Goal: Feedback & Contribution: Leave review/rating

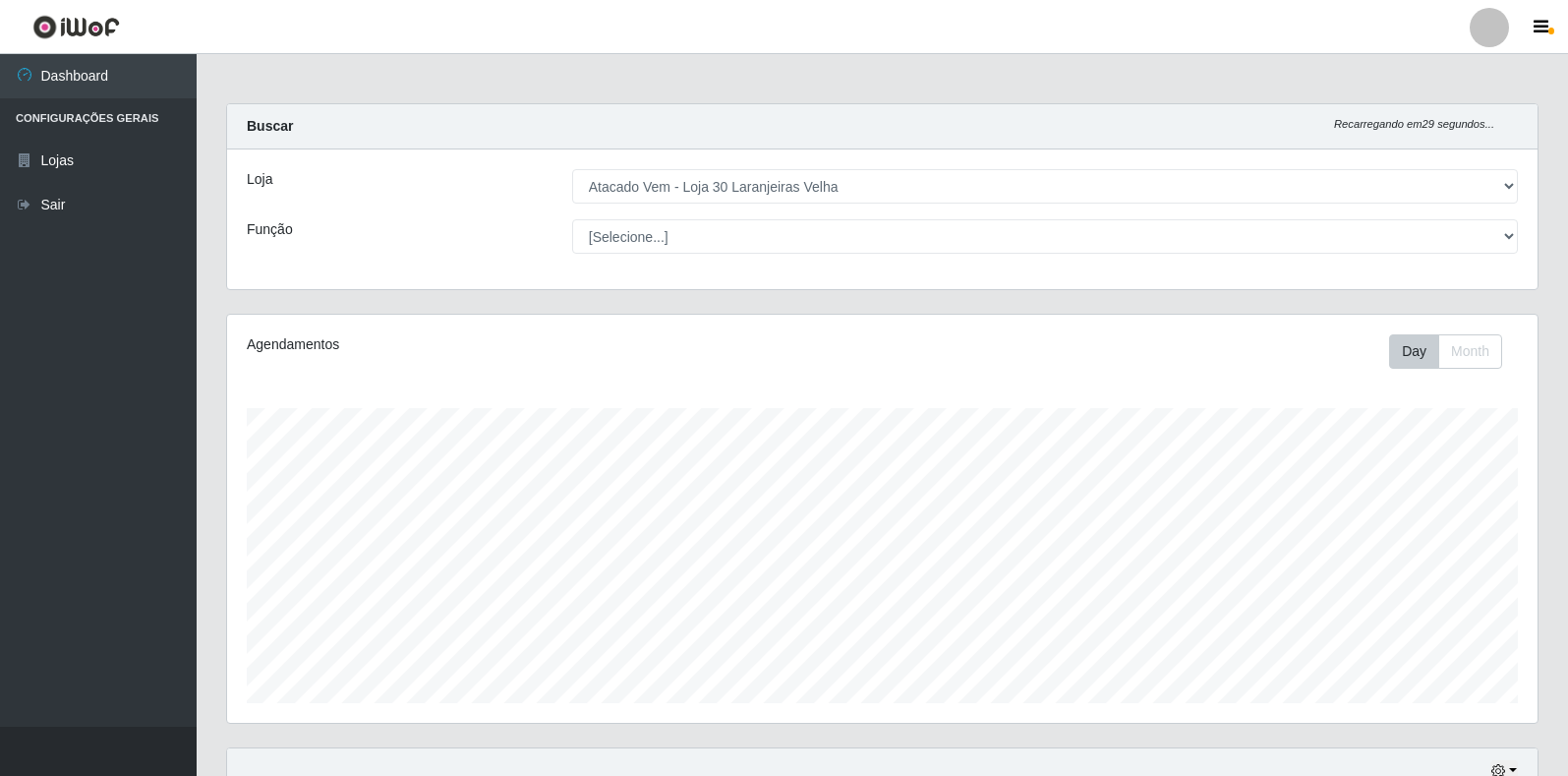
select select "495"
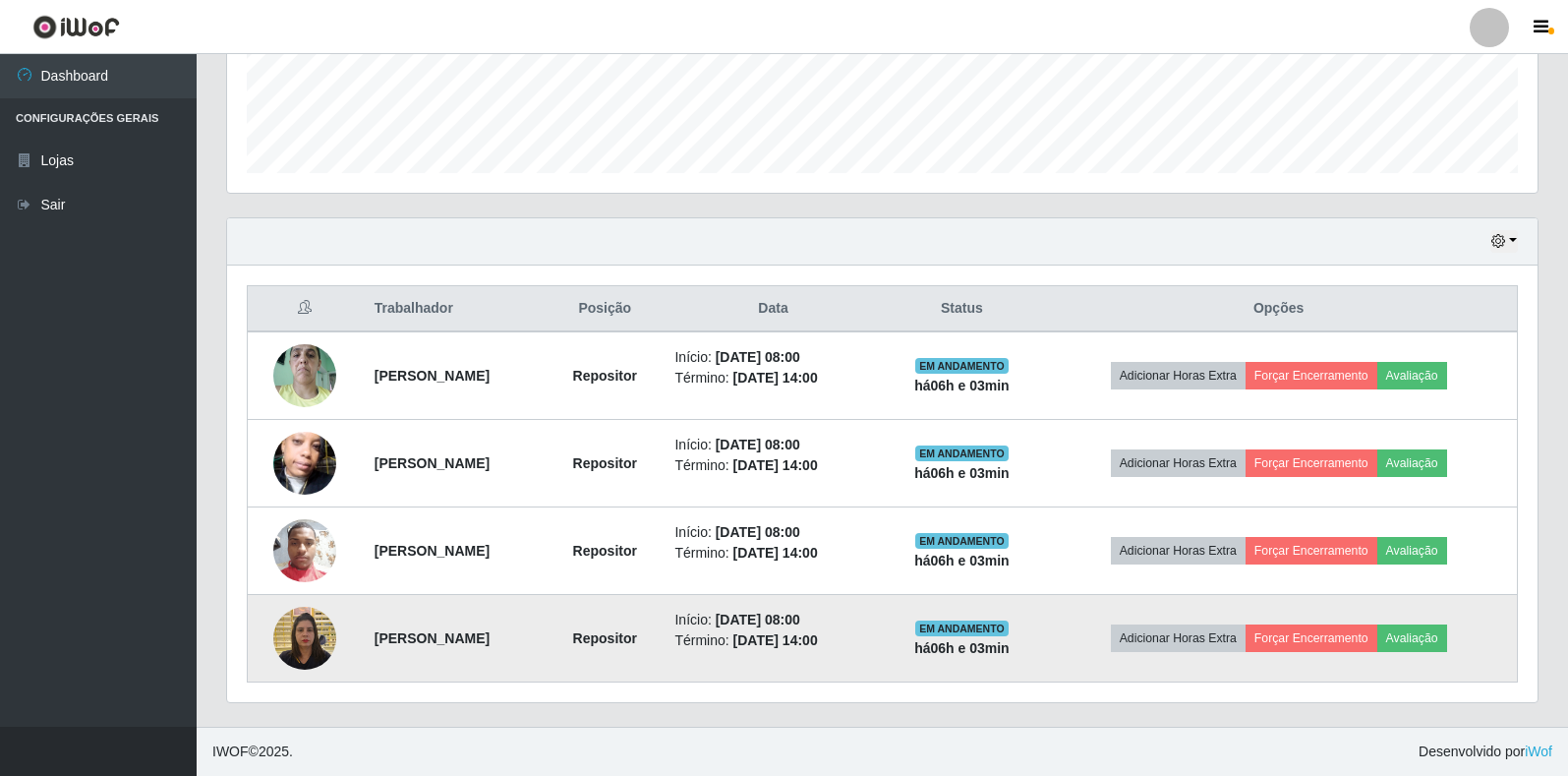
scroll to position [408, 1310]
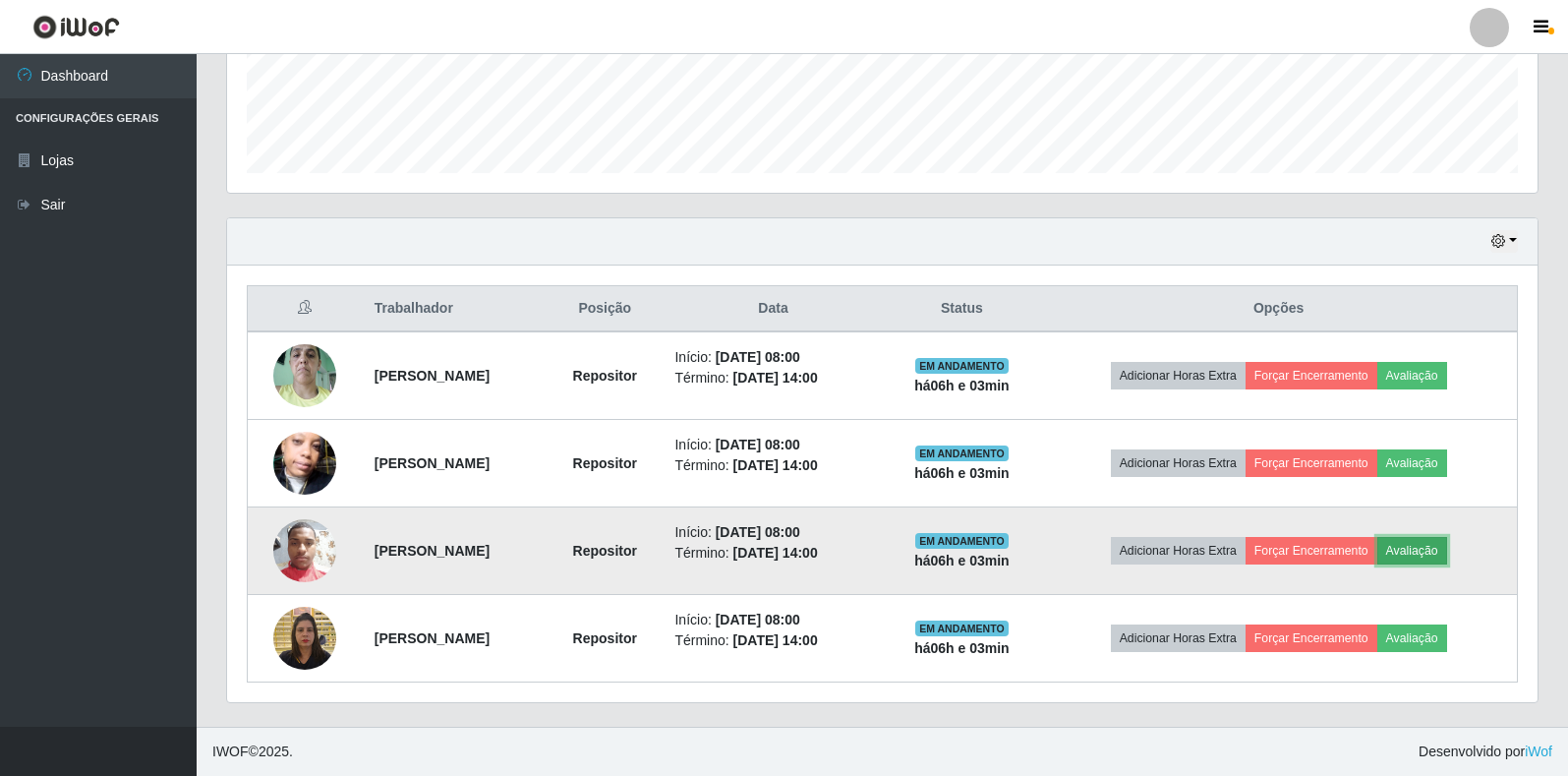
click at [1430, 552] on button "Avaliação" at bounding box center [1412, 551] width 70 height 28
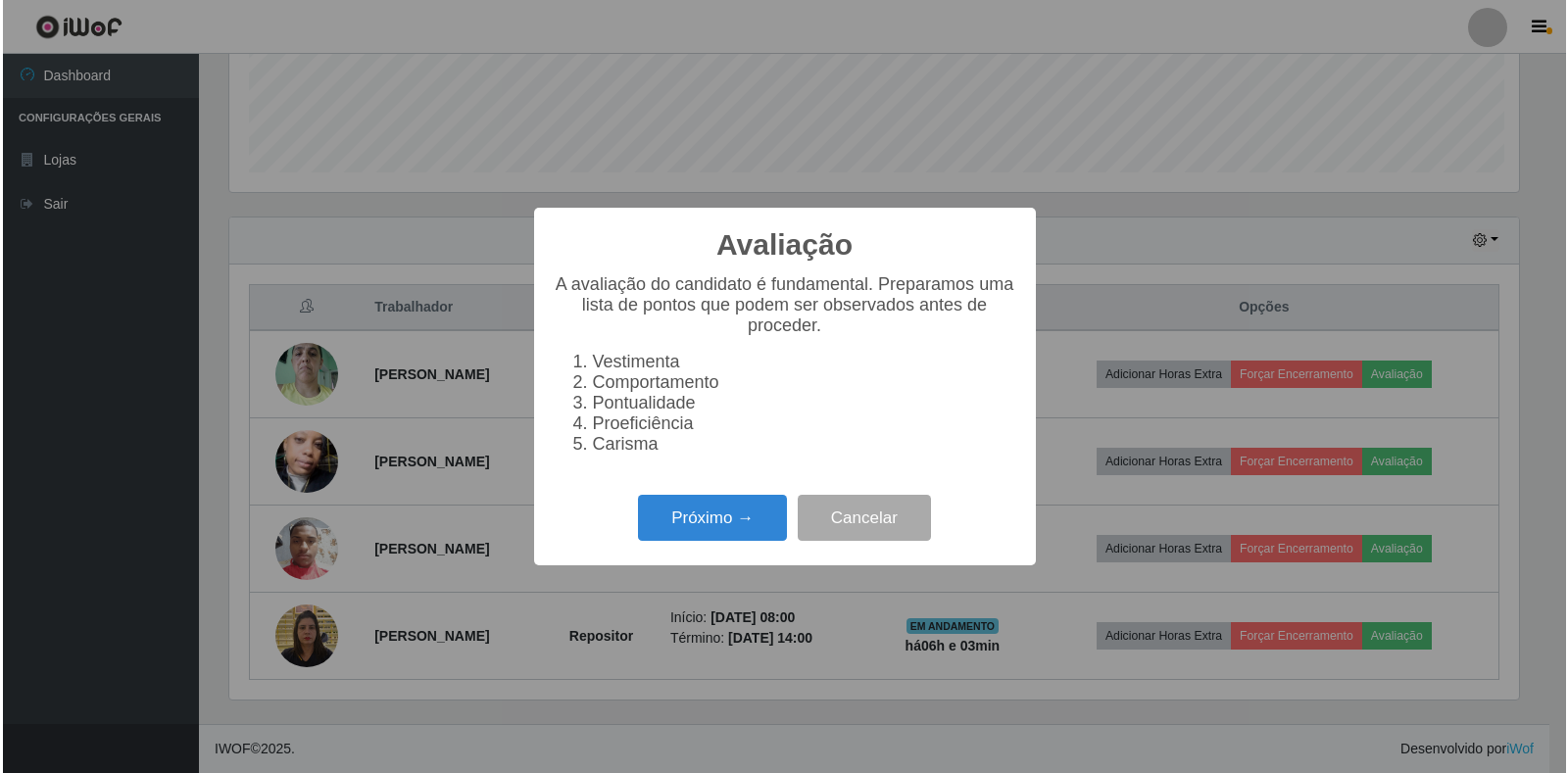
scroll to position [407, 1294]
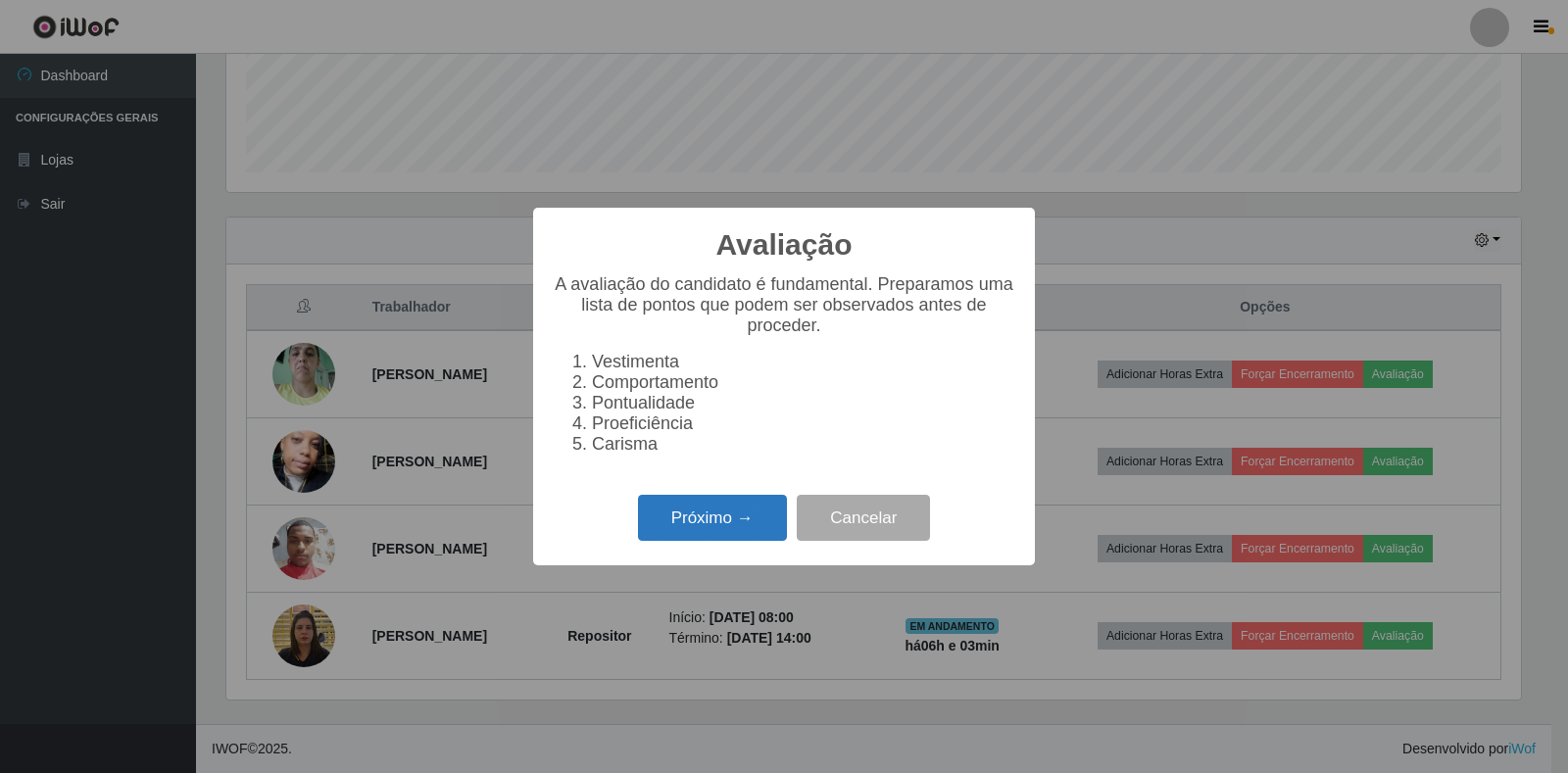
click at [681, 540] on button "Próximo →" at bounding box center [712, 517] width 149 height 46
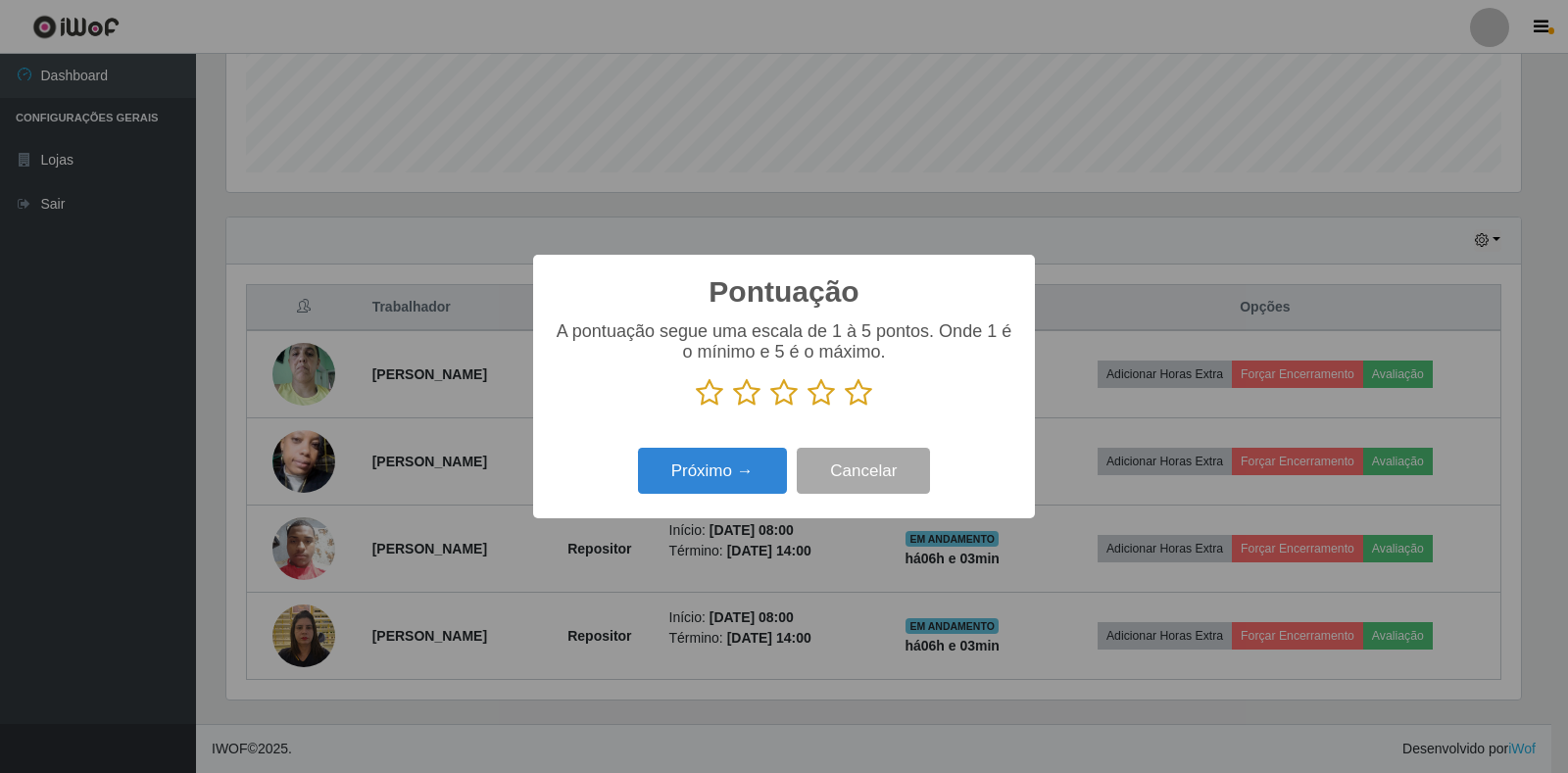
scroll to position [979204, 978527]
click at [854, 397] on icon at bounding box center [859, 393] width 28 height 30
click at [845, 408] on input "radio" at bounding box center [845, 408] width 0 height 0
click at [732, 473] on button "Próximo →" at bounding box center [712, 471] width 149 height 46
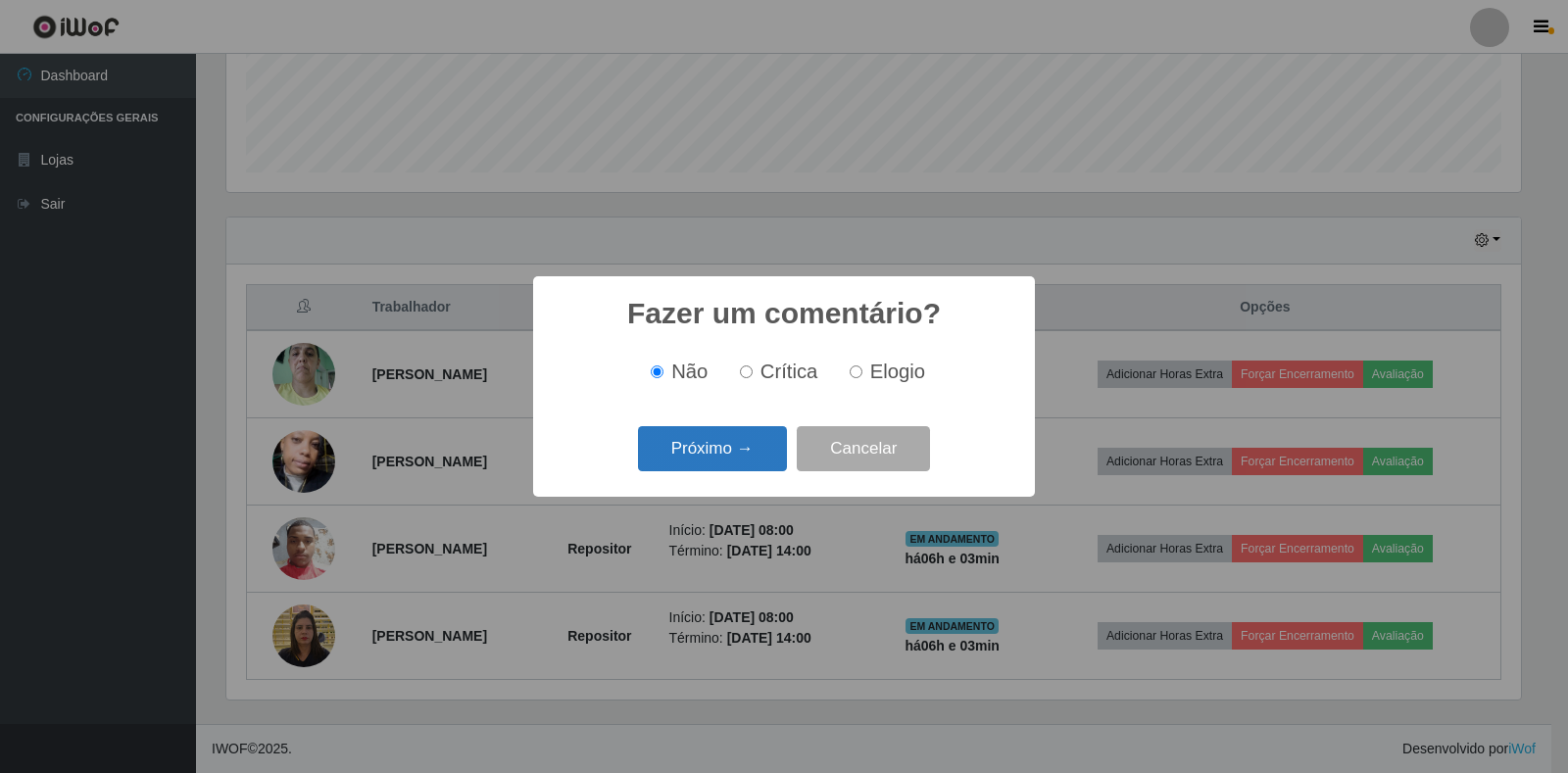
click at [734, 470] on button "Próximo →" at bounding box center [712, 449] width 149 height 46
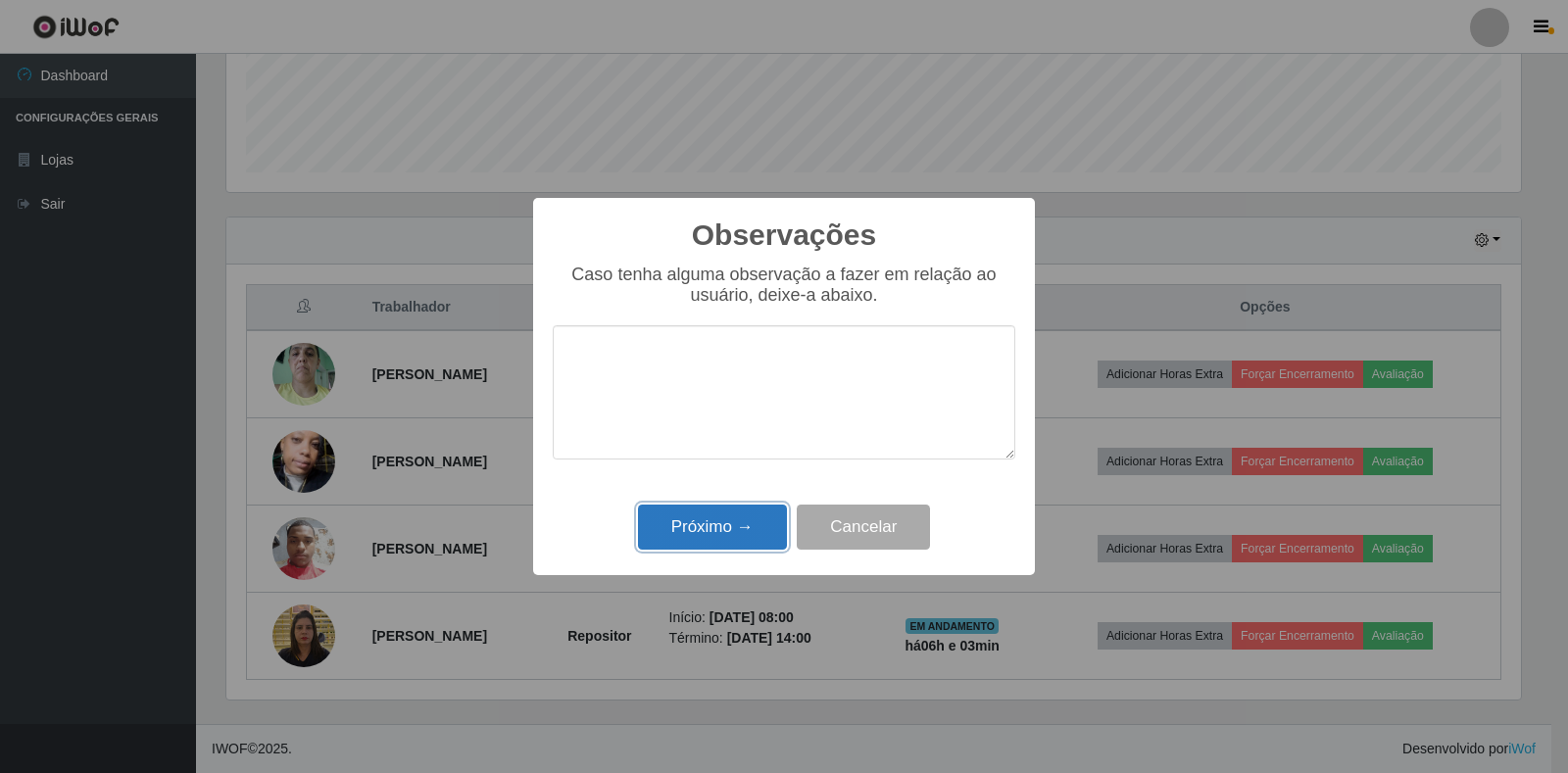
click at [776, 533] on button "Próximo →" at bounding box center [712, 527] width 149 height 46
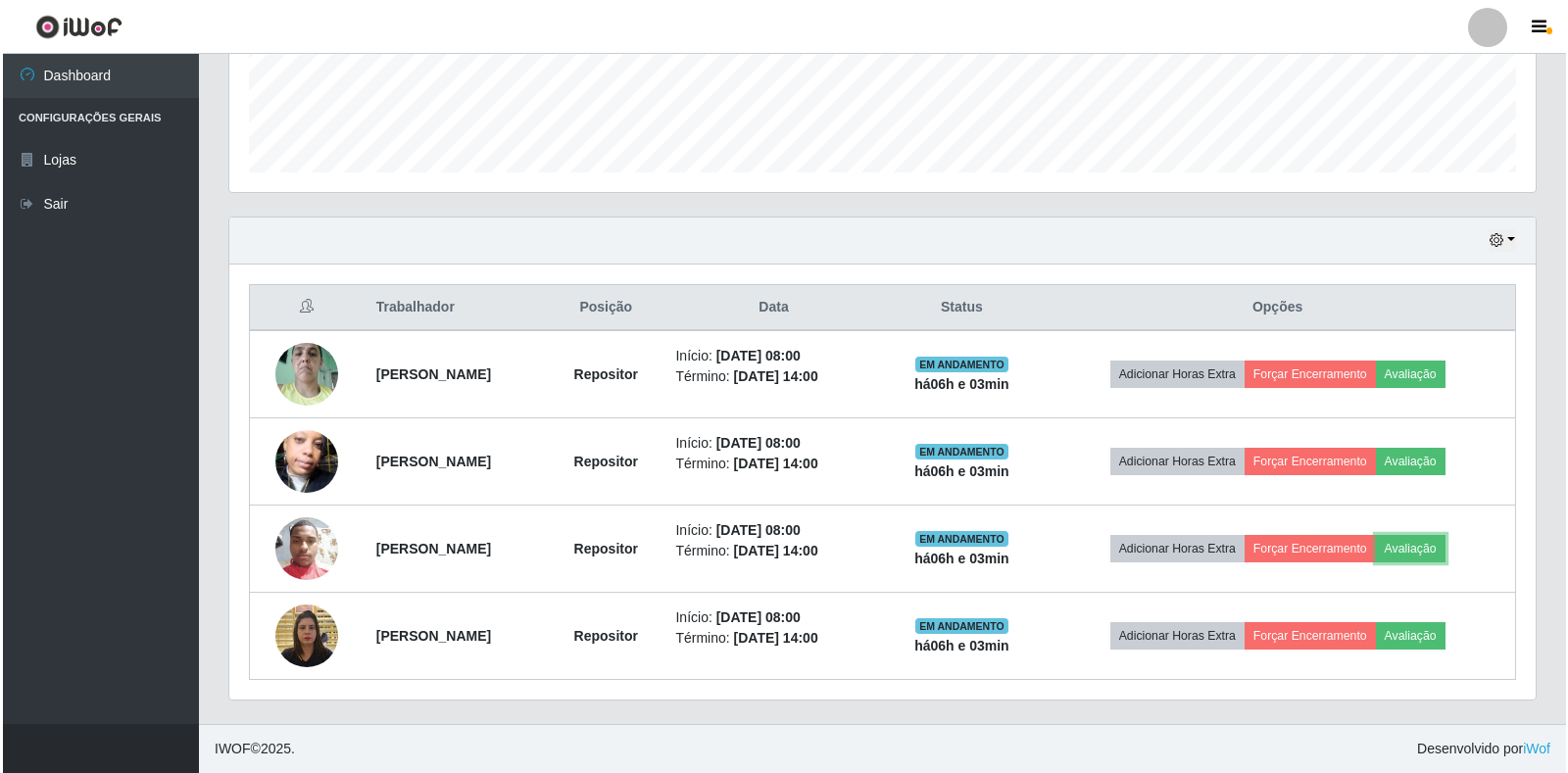
scroll to position [407, 1306]
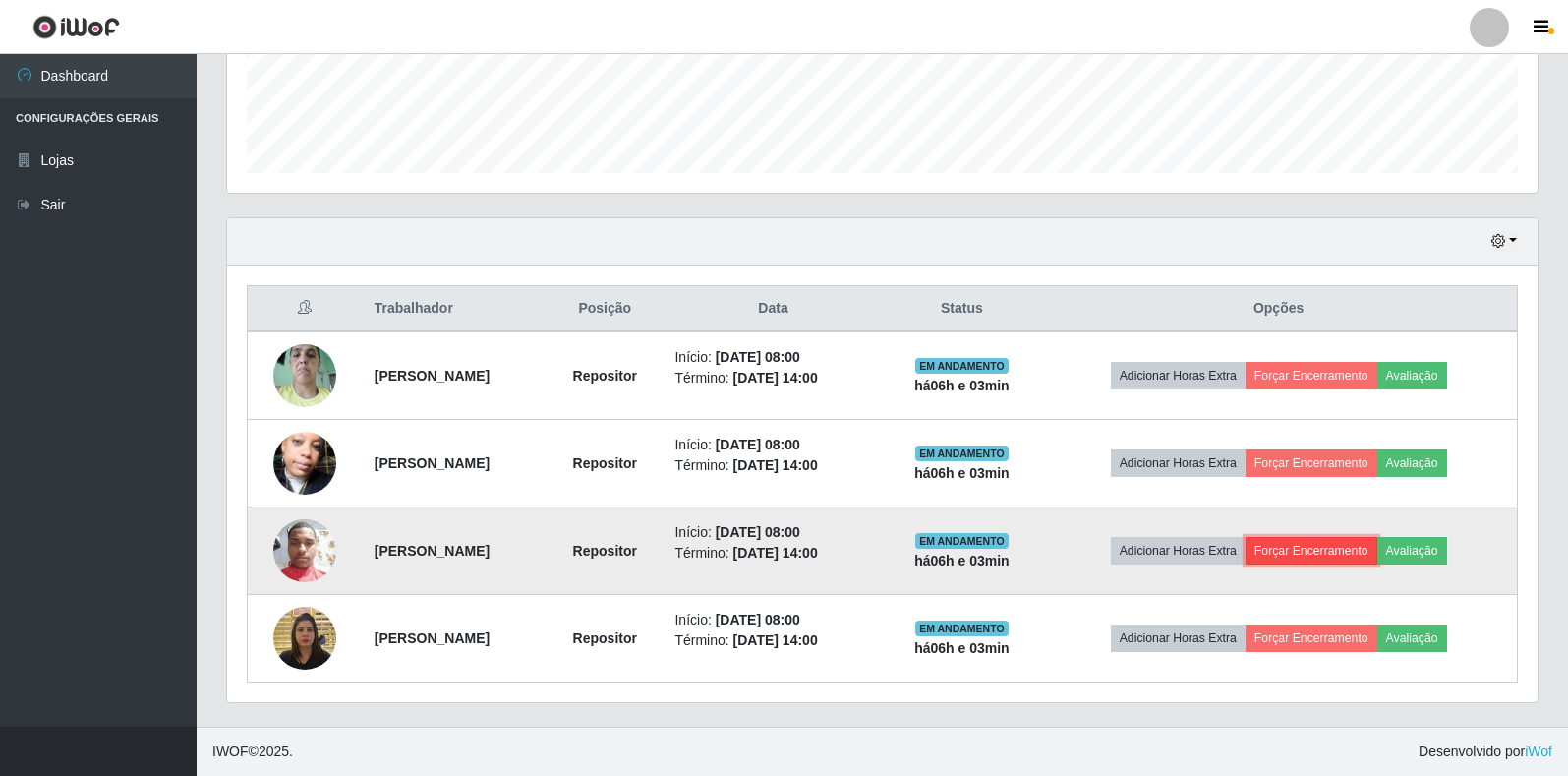
click at [1357, 553] on button "Forçar Encerramento" at bounding box center [1310, 551] width 131 height 28
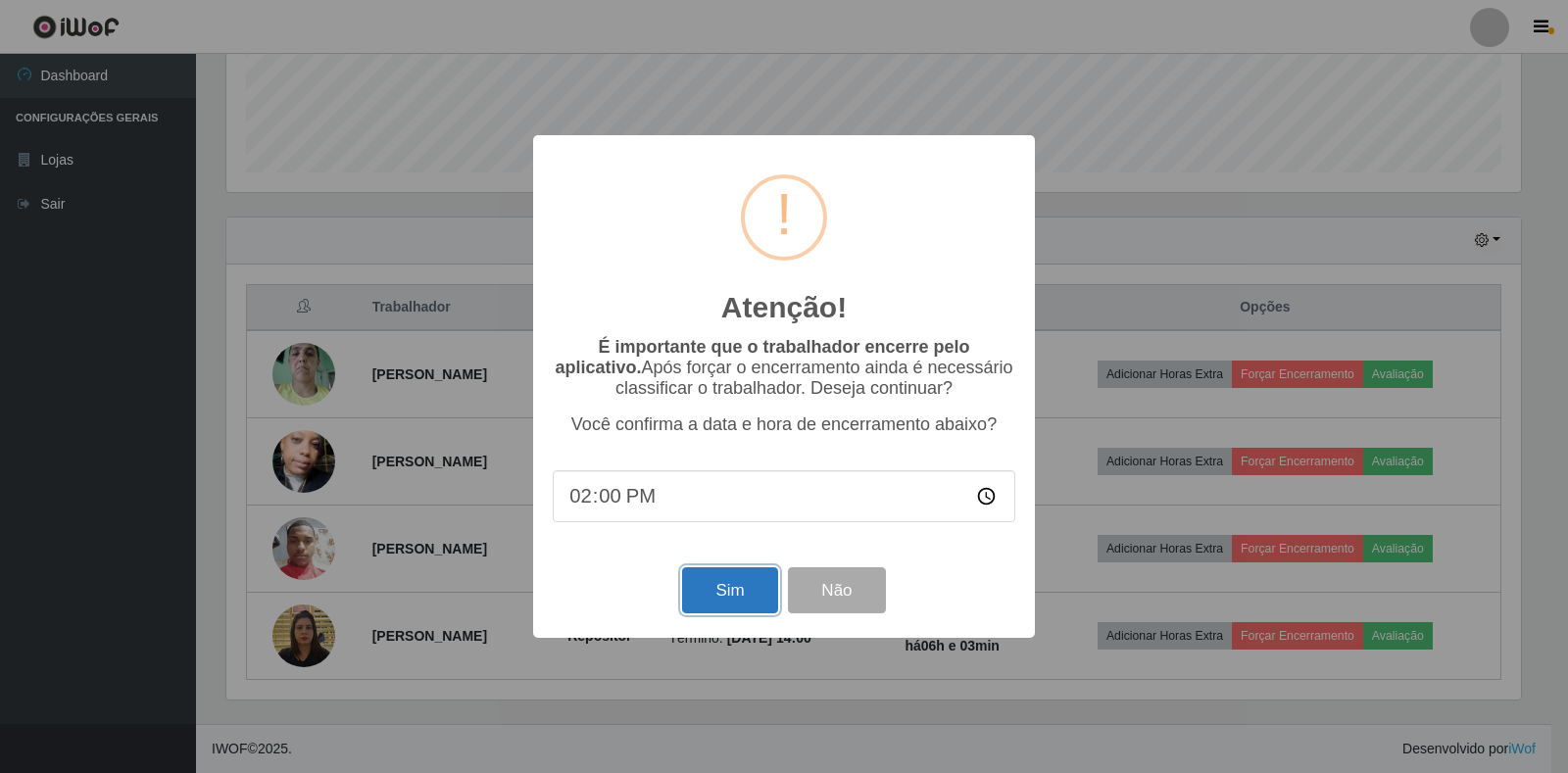
click at [724, 596] on button "Sim" at bounding box center [729, 590] width 95 height 46
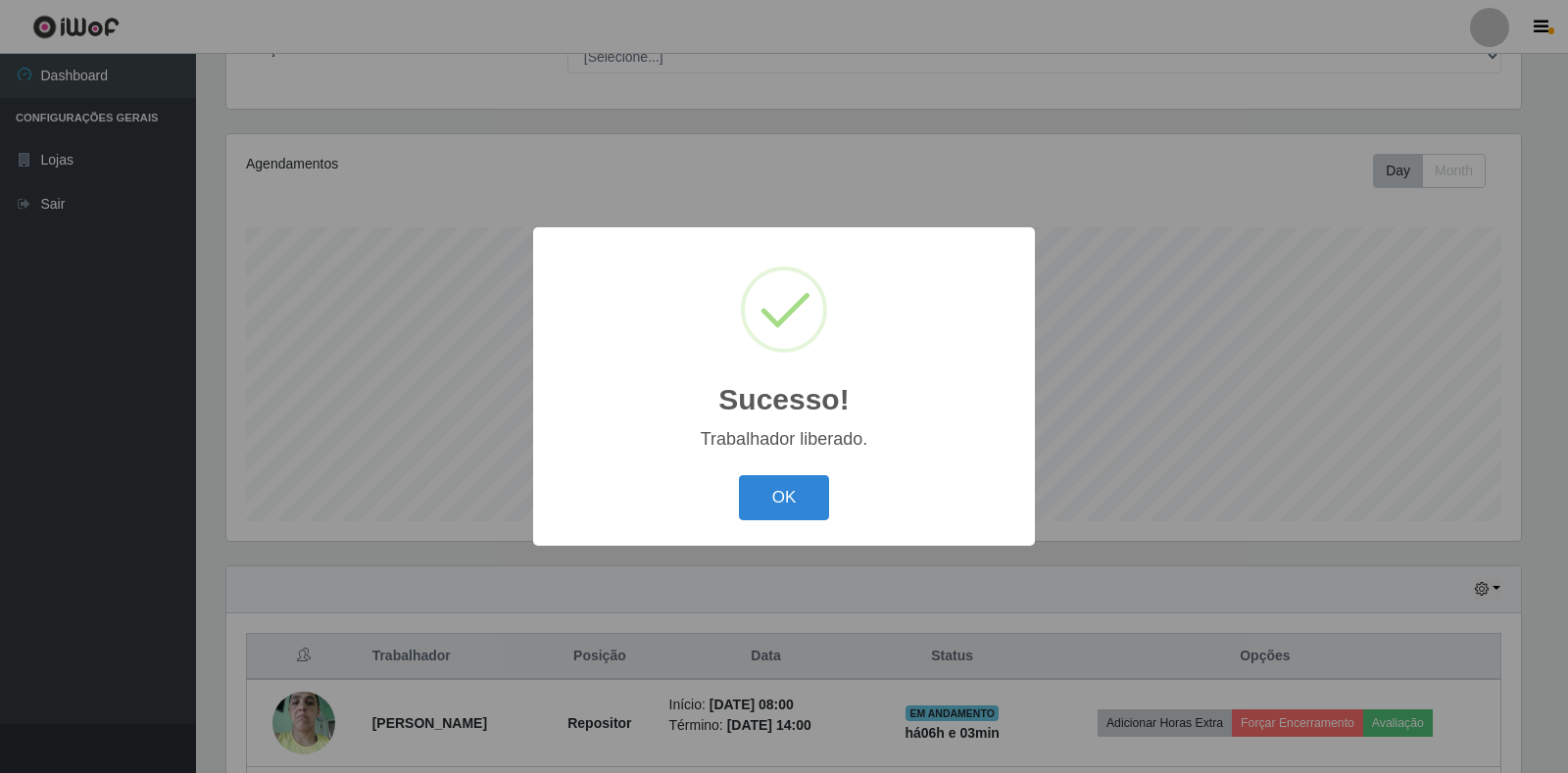
click at [776, 501] on button "OK" at bounding box center [784, 497] width 92 height 46
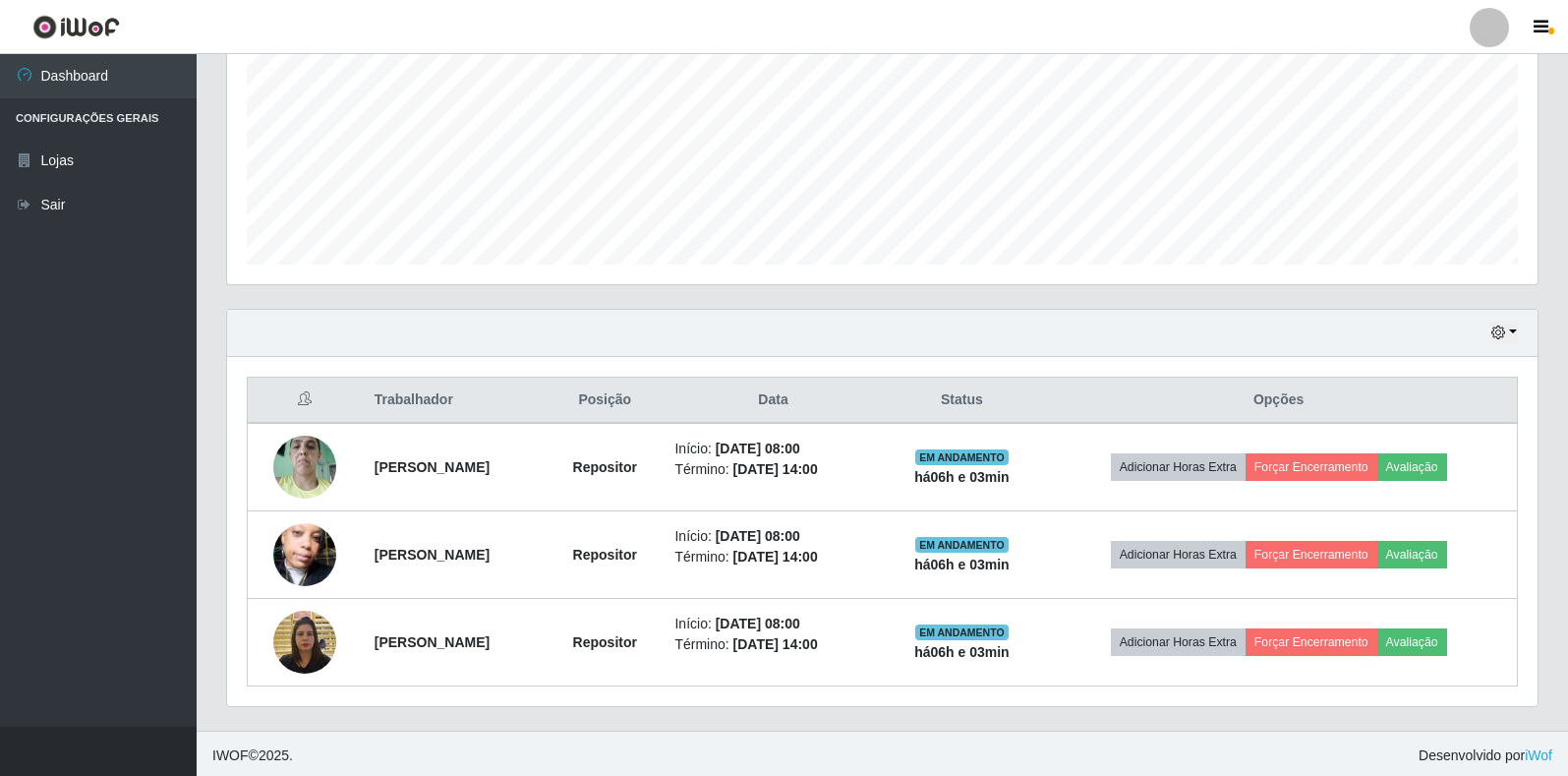
scroll to position [443, 0]
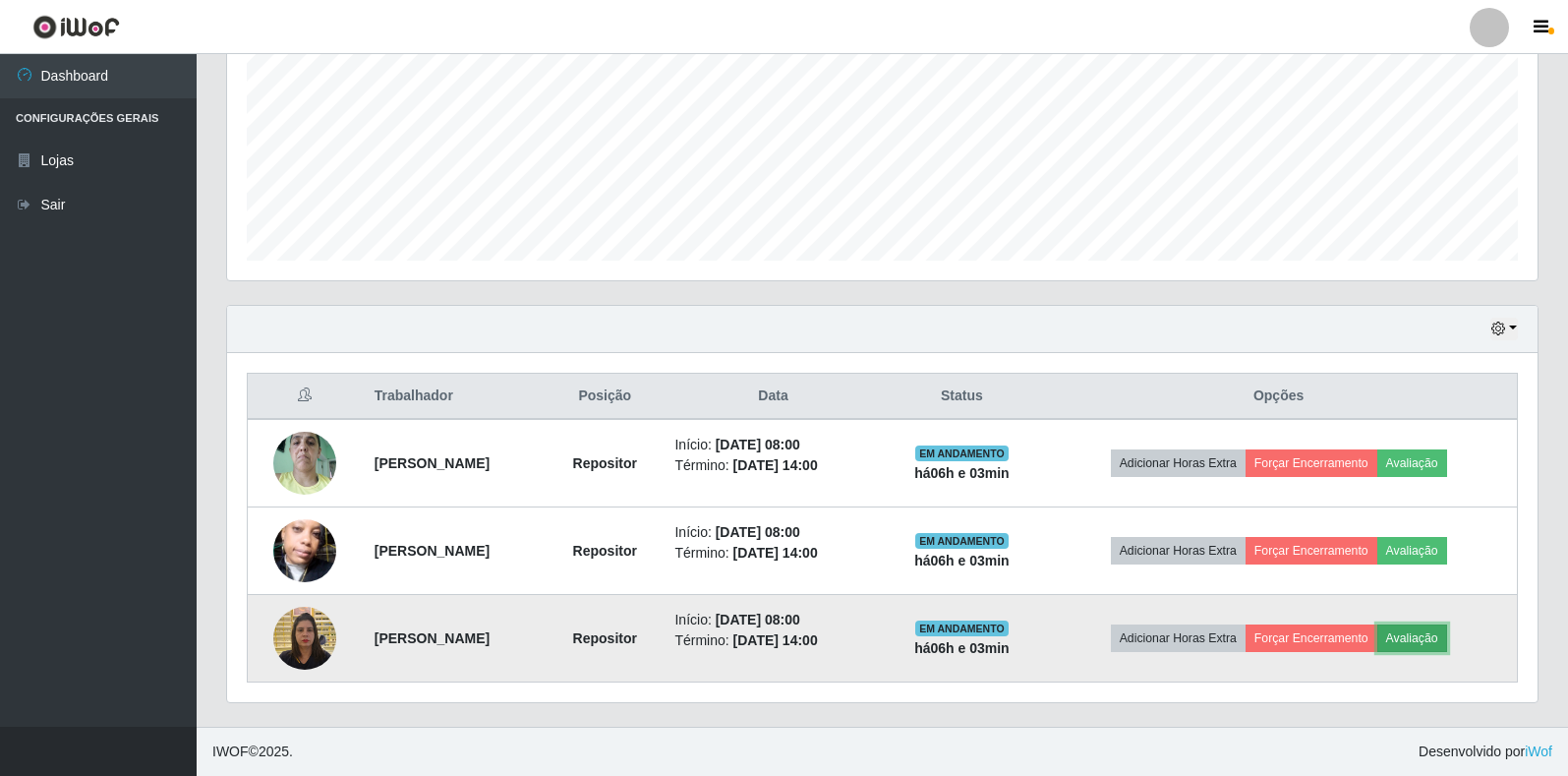
click at [1428, 640] on button "Avaliação" at bounding box center [1412, 639] width 70 height 28
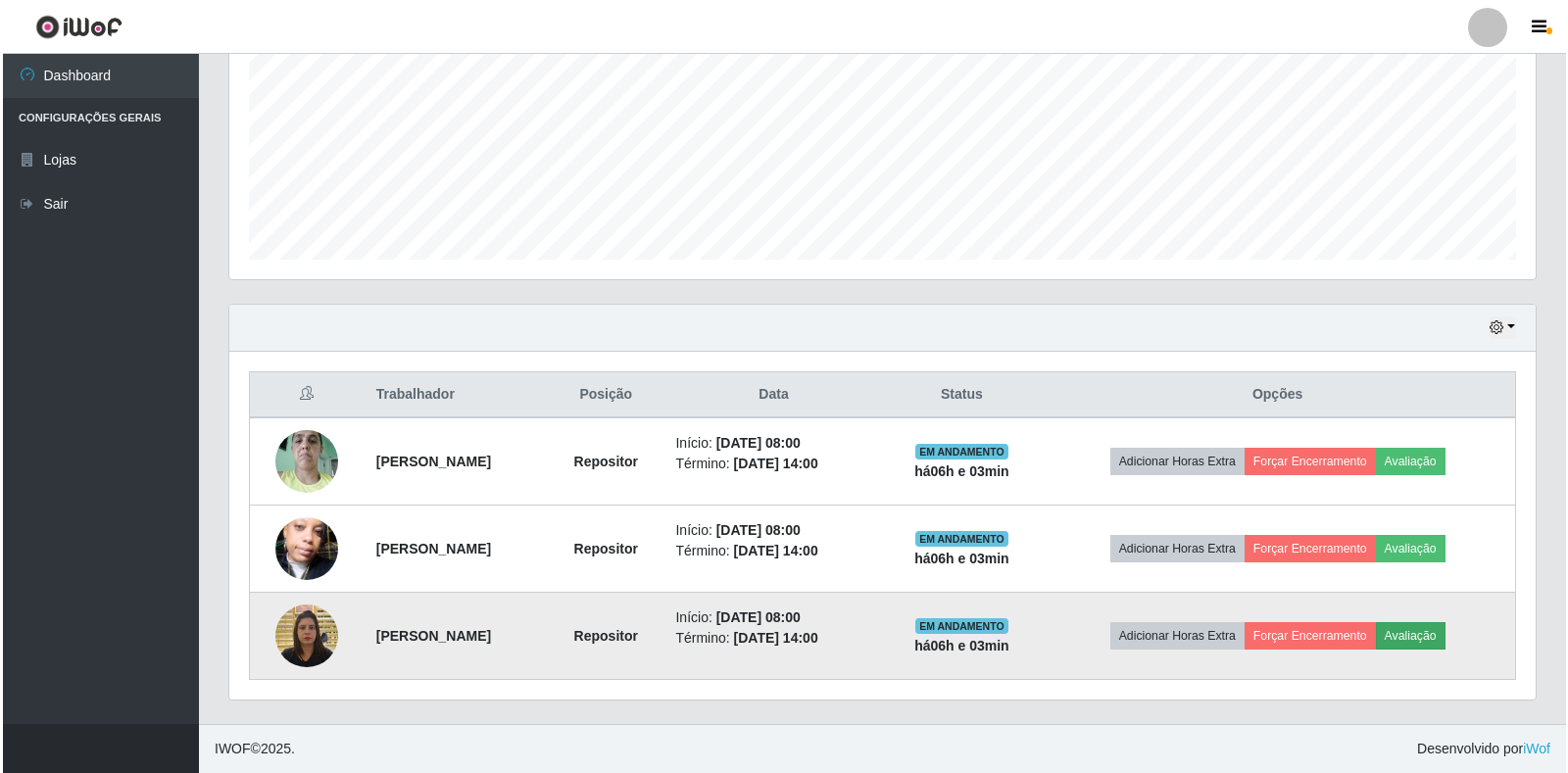
scroll to position [407, 1294]
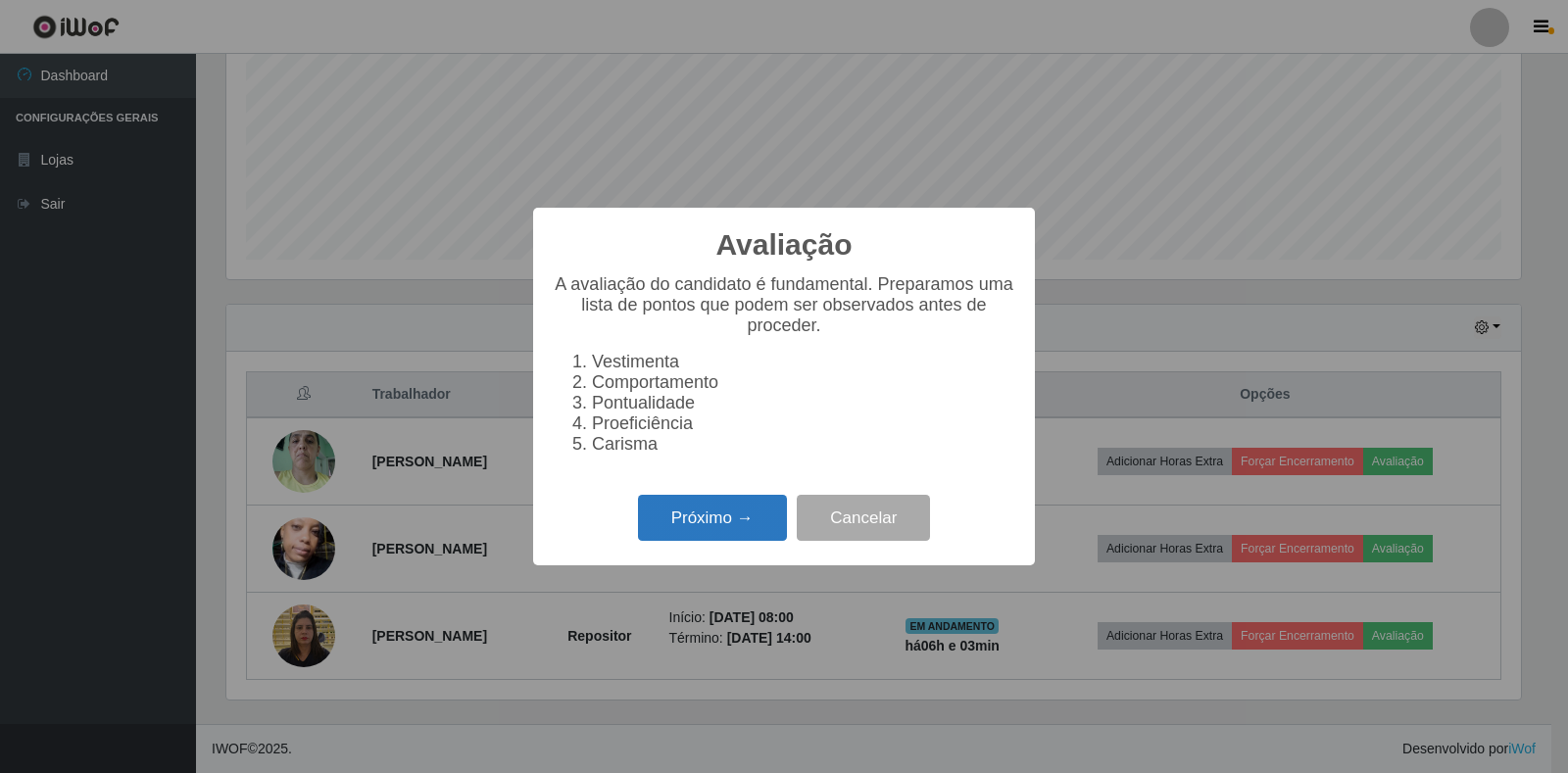
click at [731, 517] on button "Próximo →" at bounding box center [712, 517] width 149 height 46
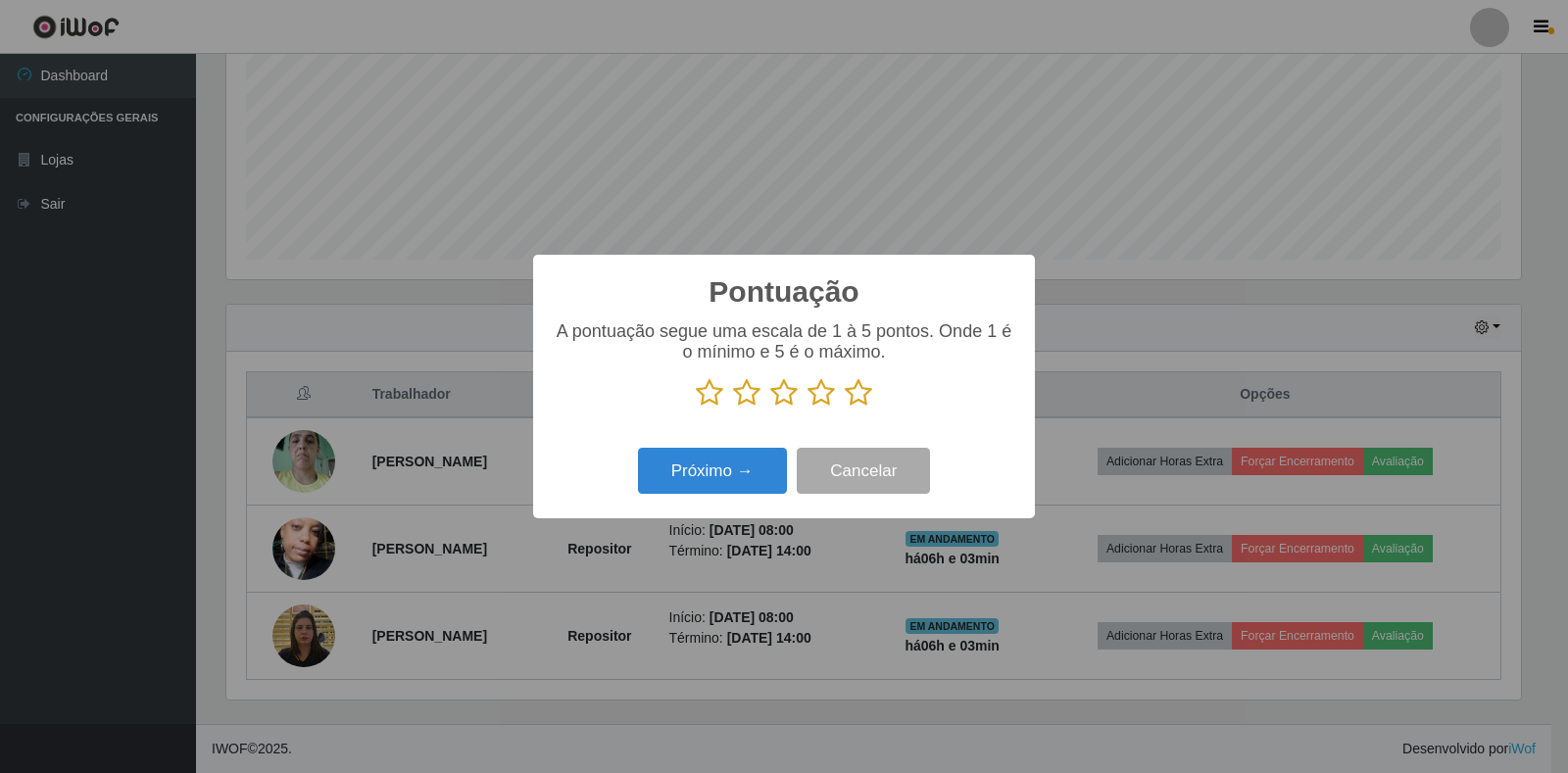
scroll to position [979204, 978527]
click at [860, 401] on icon at bounding box center [859, 393] width 28 height 30
click at [845, 408] on input "radio" at bounding box center [845, 408] width 0 height 0
click at [715, 476] on button "Próximo →" at bounding box center [712, 471] width 149 height 46
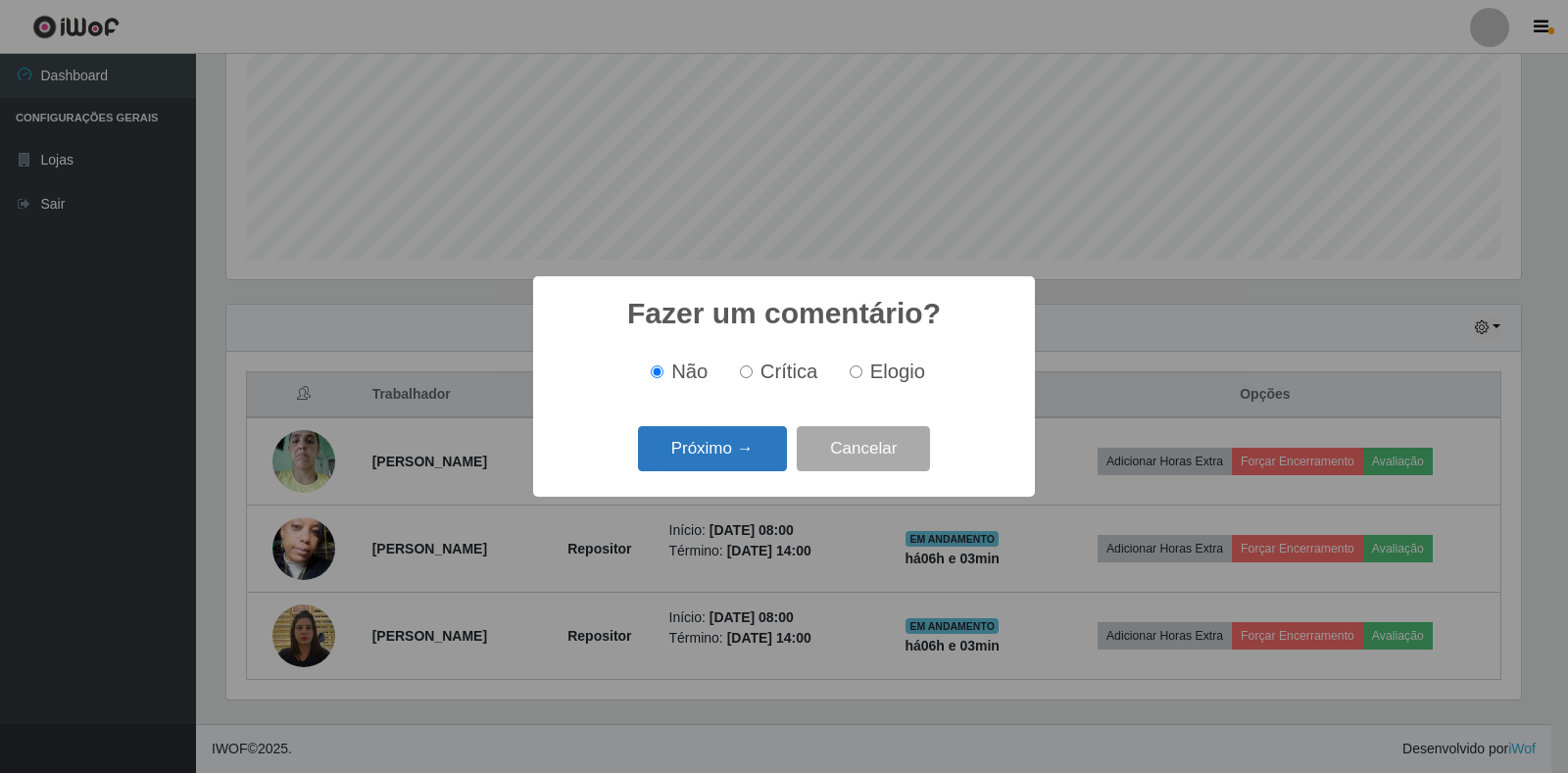
click at [716, 461] on button "Próximo →" at bounding box center [712, 449] width 149 height 46
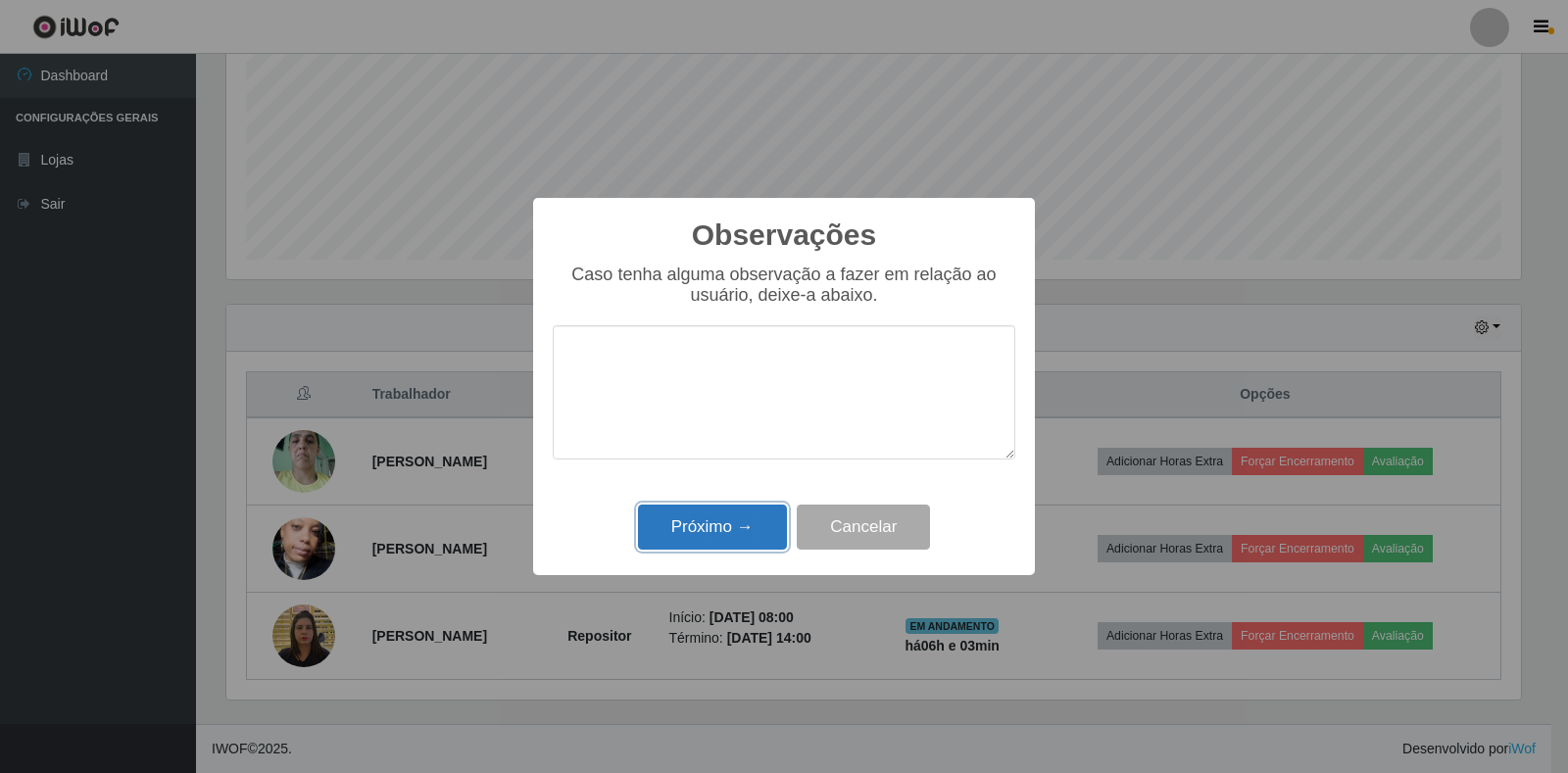
click at [731, 534] on button "Próximo →" at bounding box center [712, 527] width 149 height 46
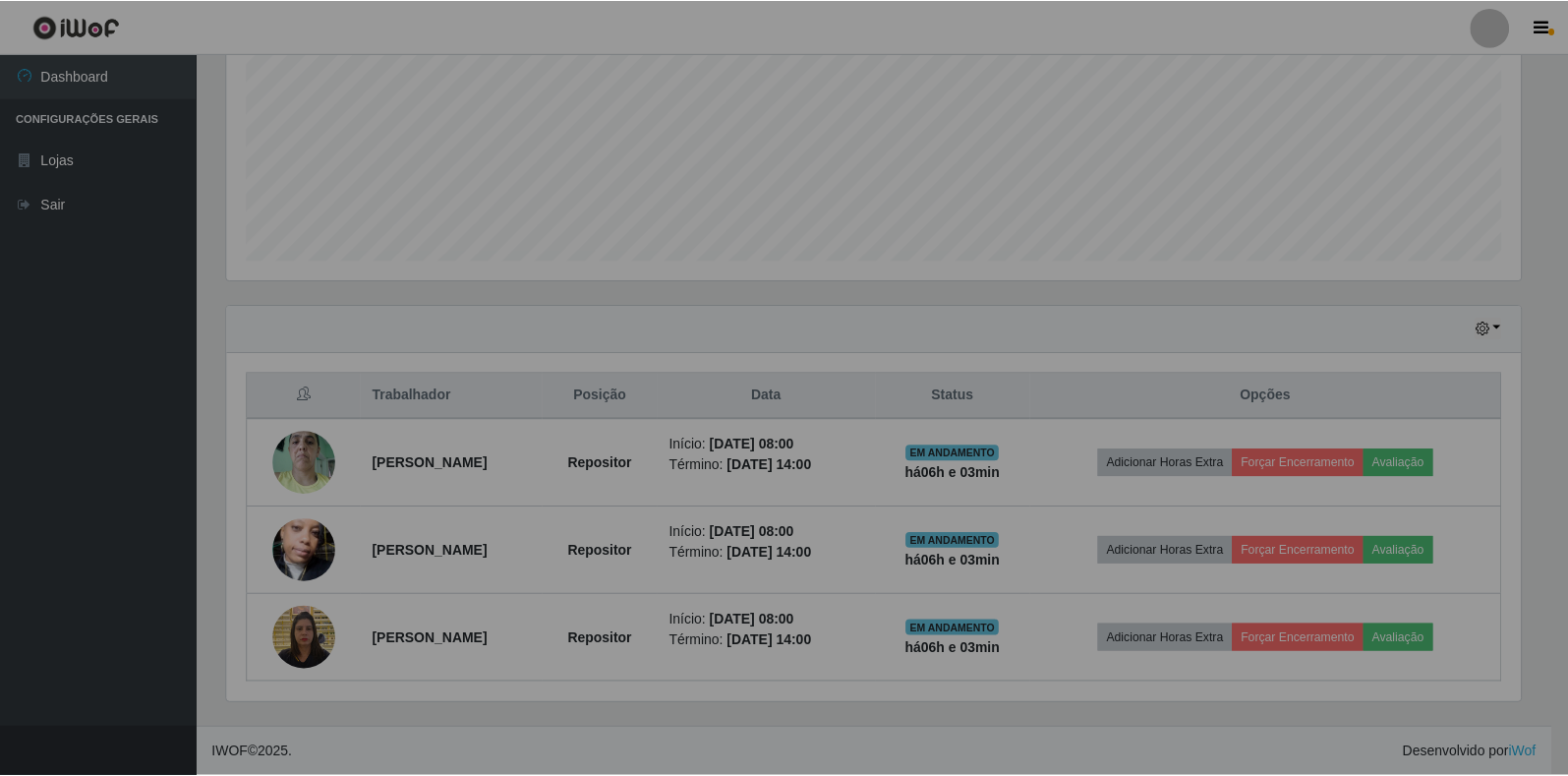
scroll to position [408, 1310]
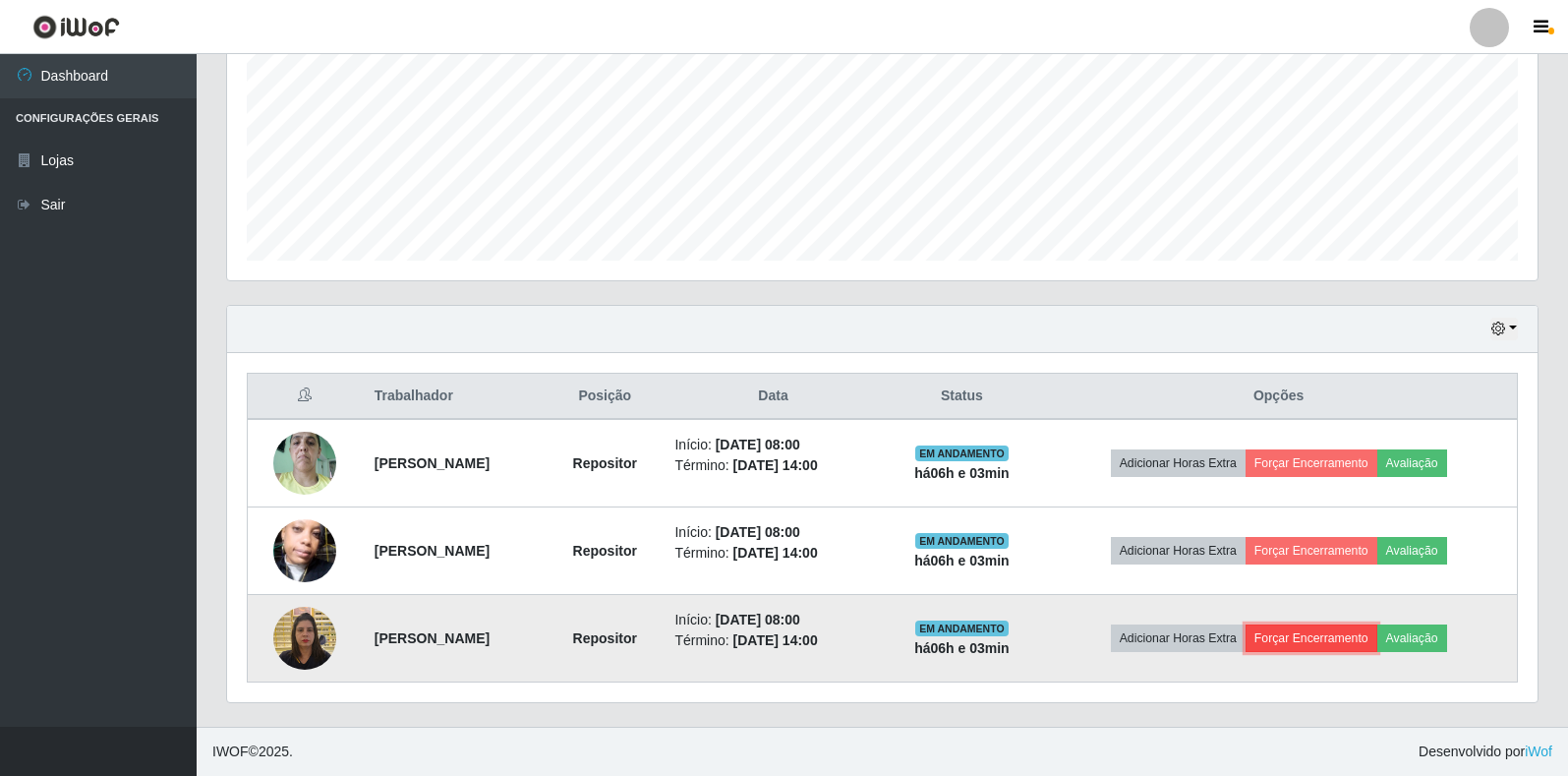
click at [1339, 634] on button "Forçar Encerramento" at bounding box center [1310, 639] width 131 height 28
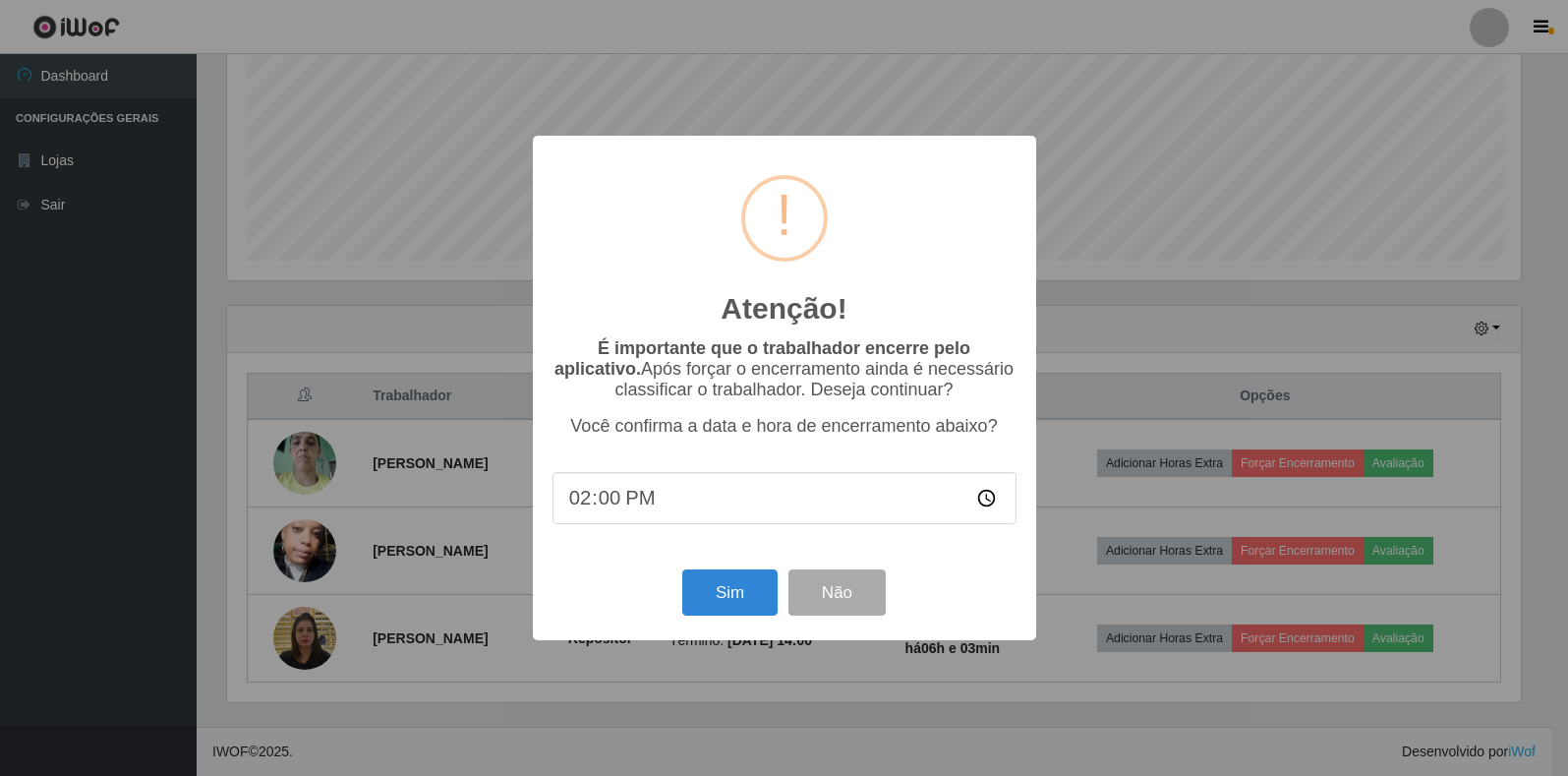
scroll to position [408, 1298]
click at [709, 594] on button "Sim" at bounding box center [731, 592] width 95 height 46
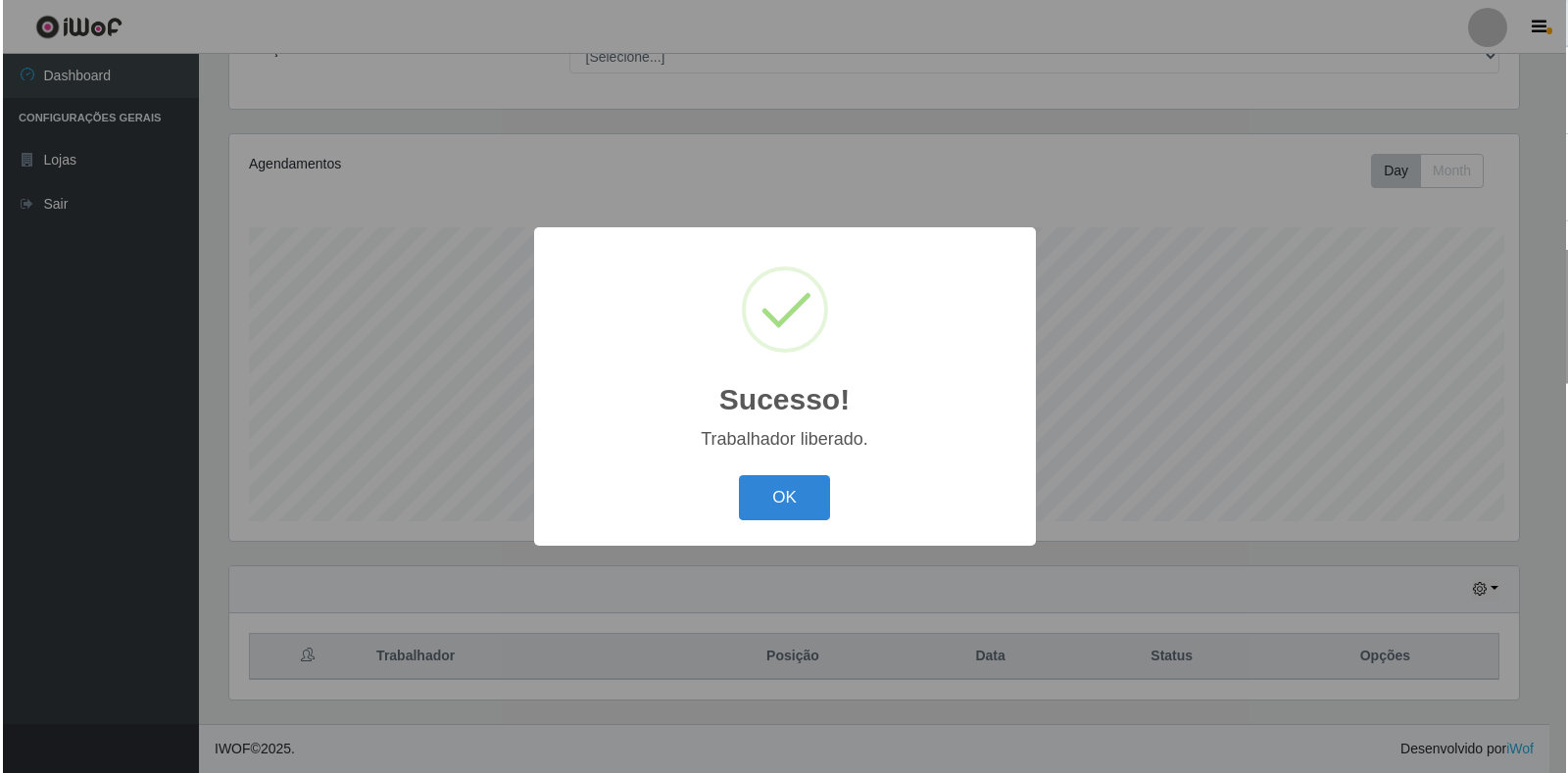
scroll to position [0, 0]
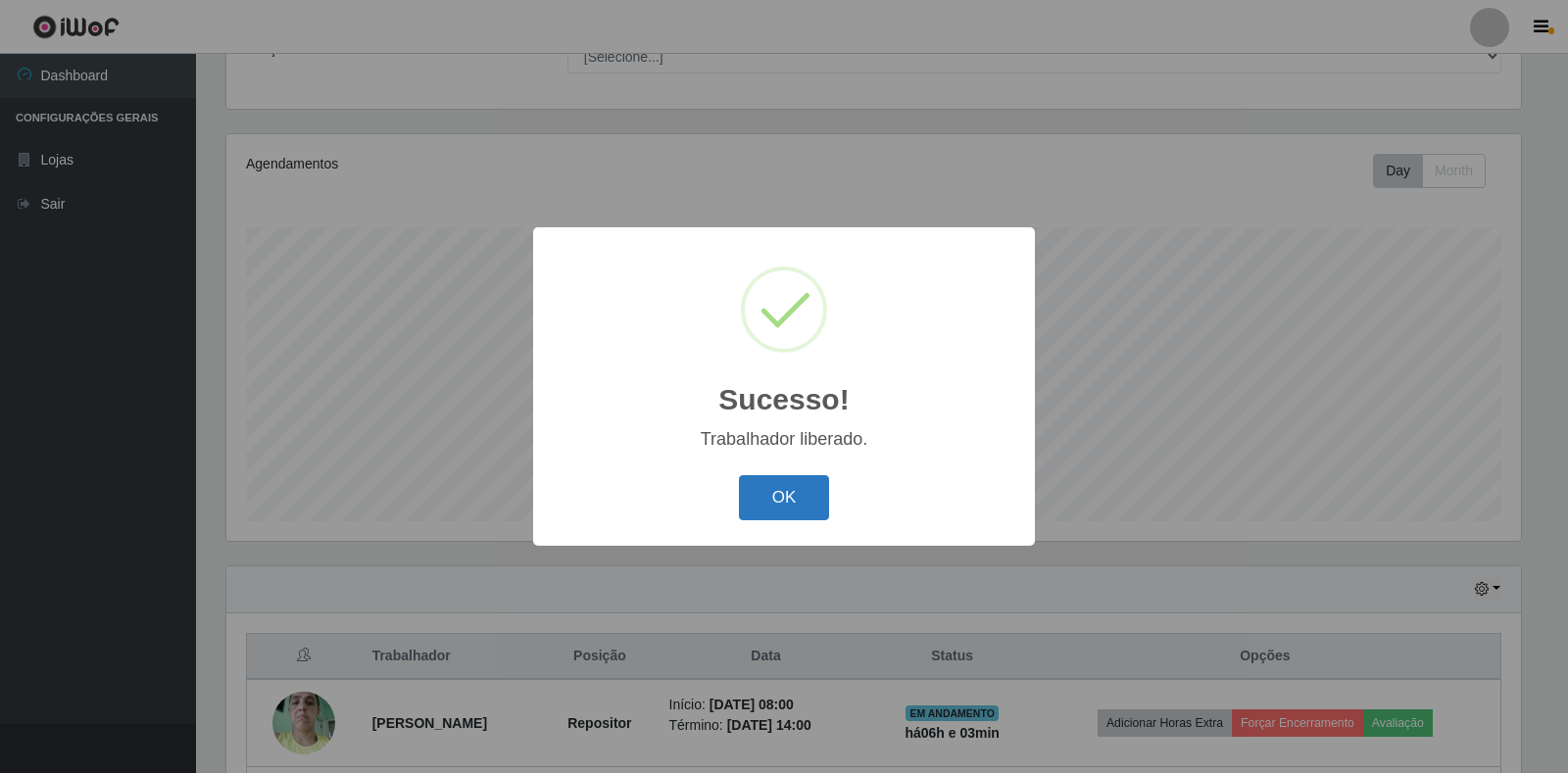
click at [776, 485] on button "OK" at bounding box center [784, 497] width 92 height 46
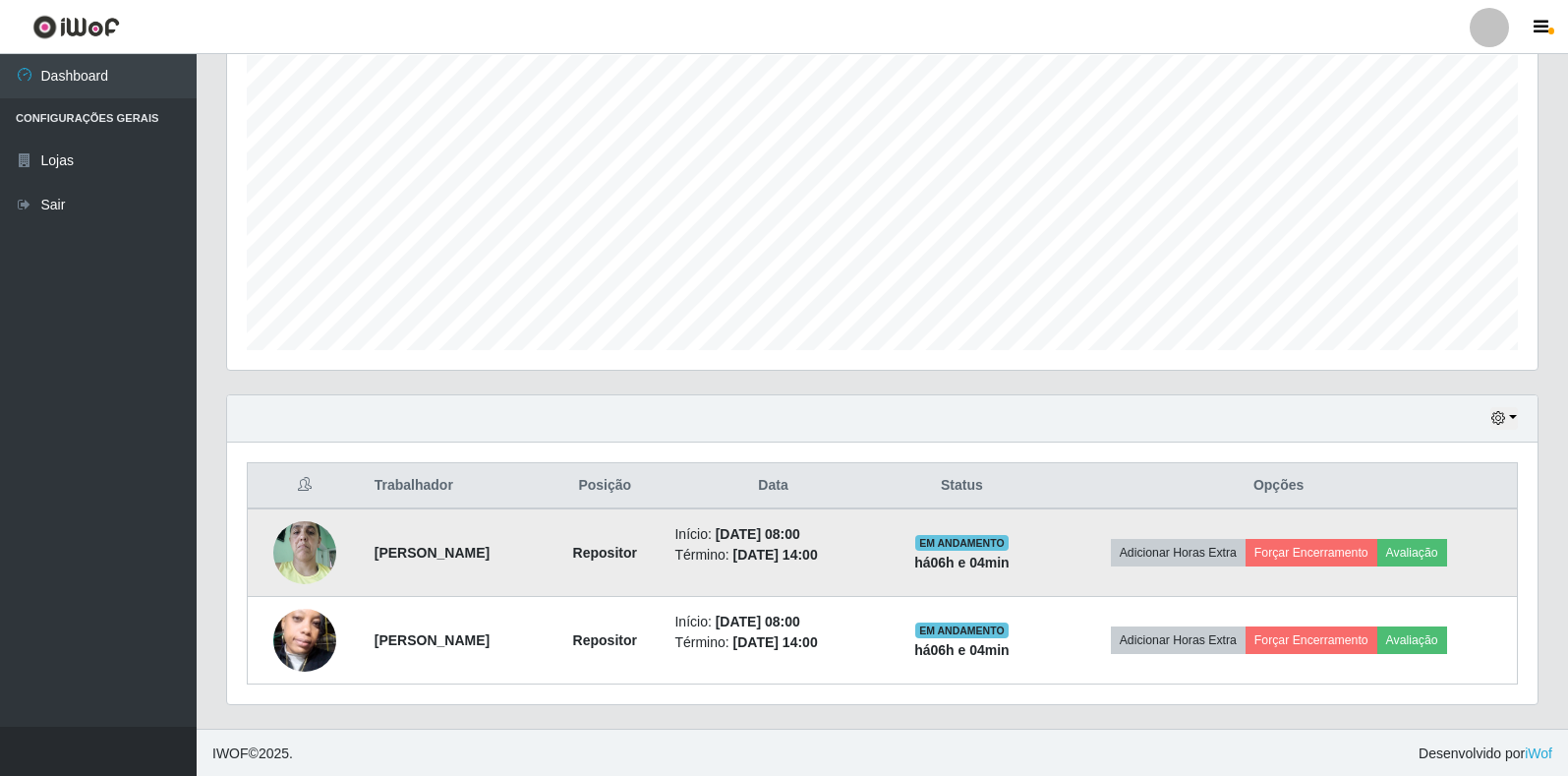
scroll to position [355, 0]
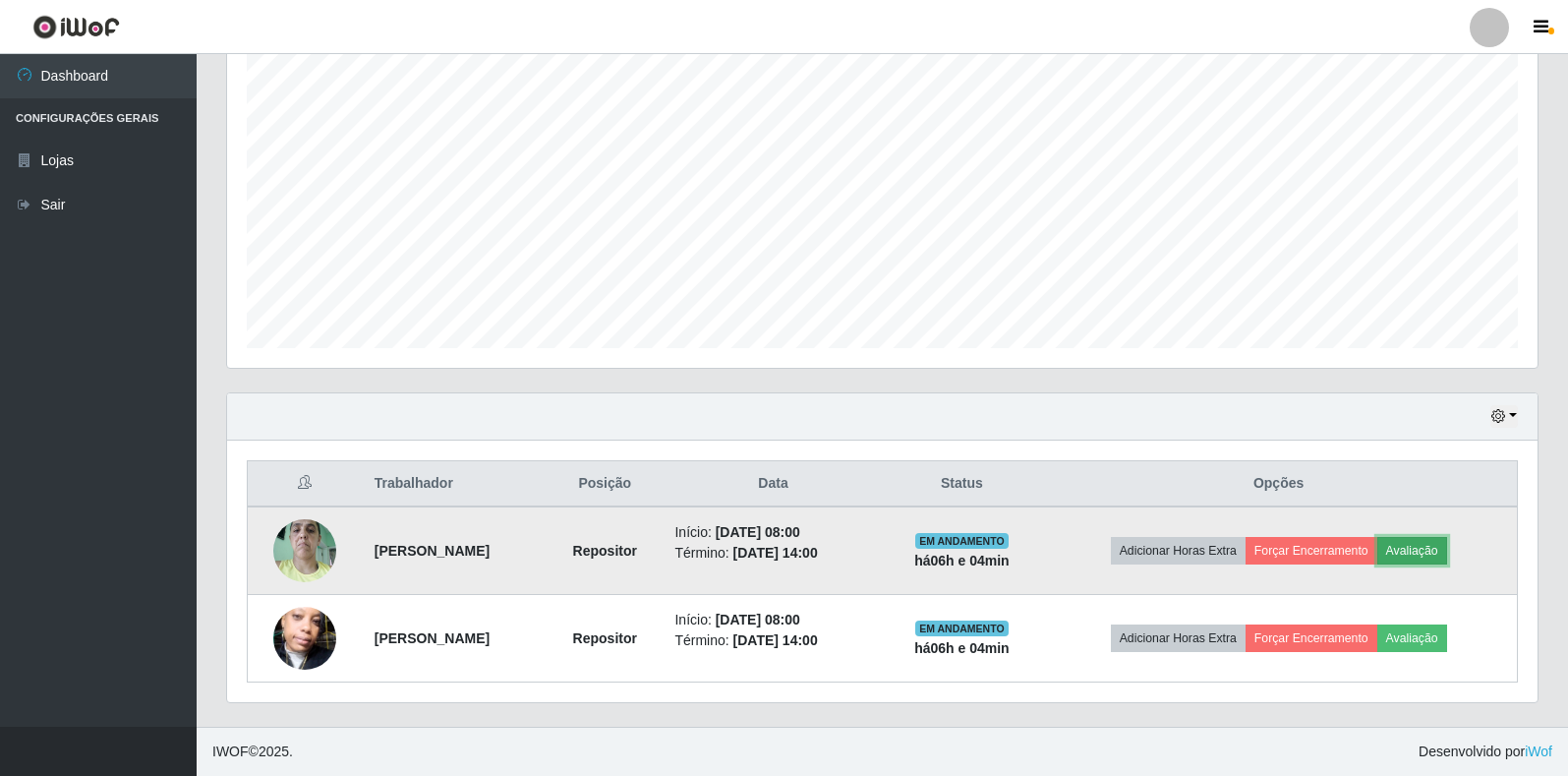
click at [1446, 549] on button "Avaliação" at bounding box center [1412, 551] width 70 height 28
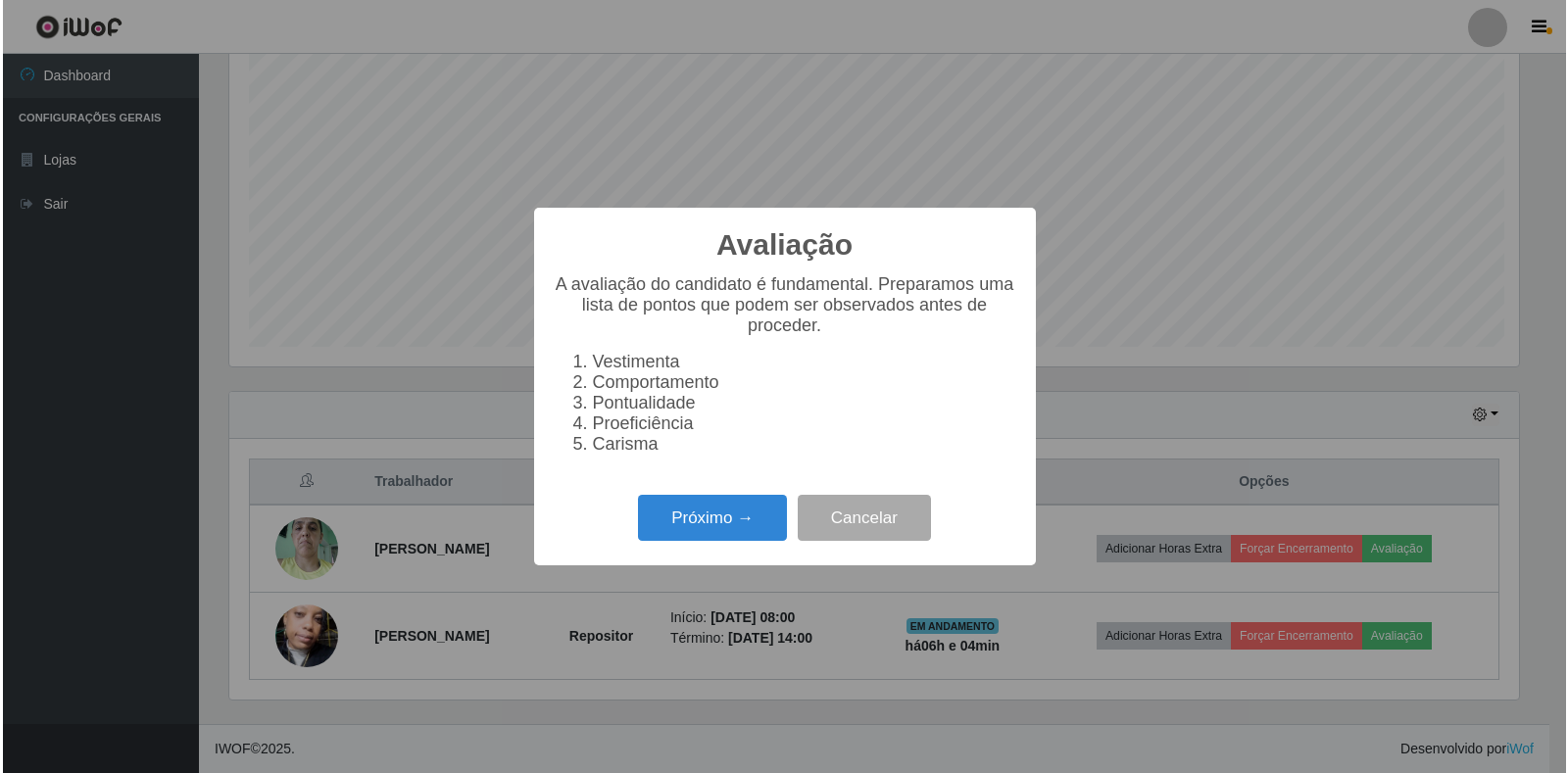
scroll to position [407, 1294]
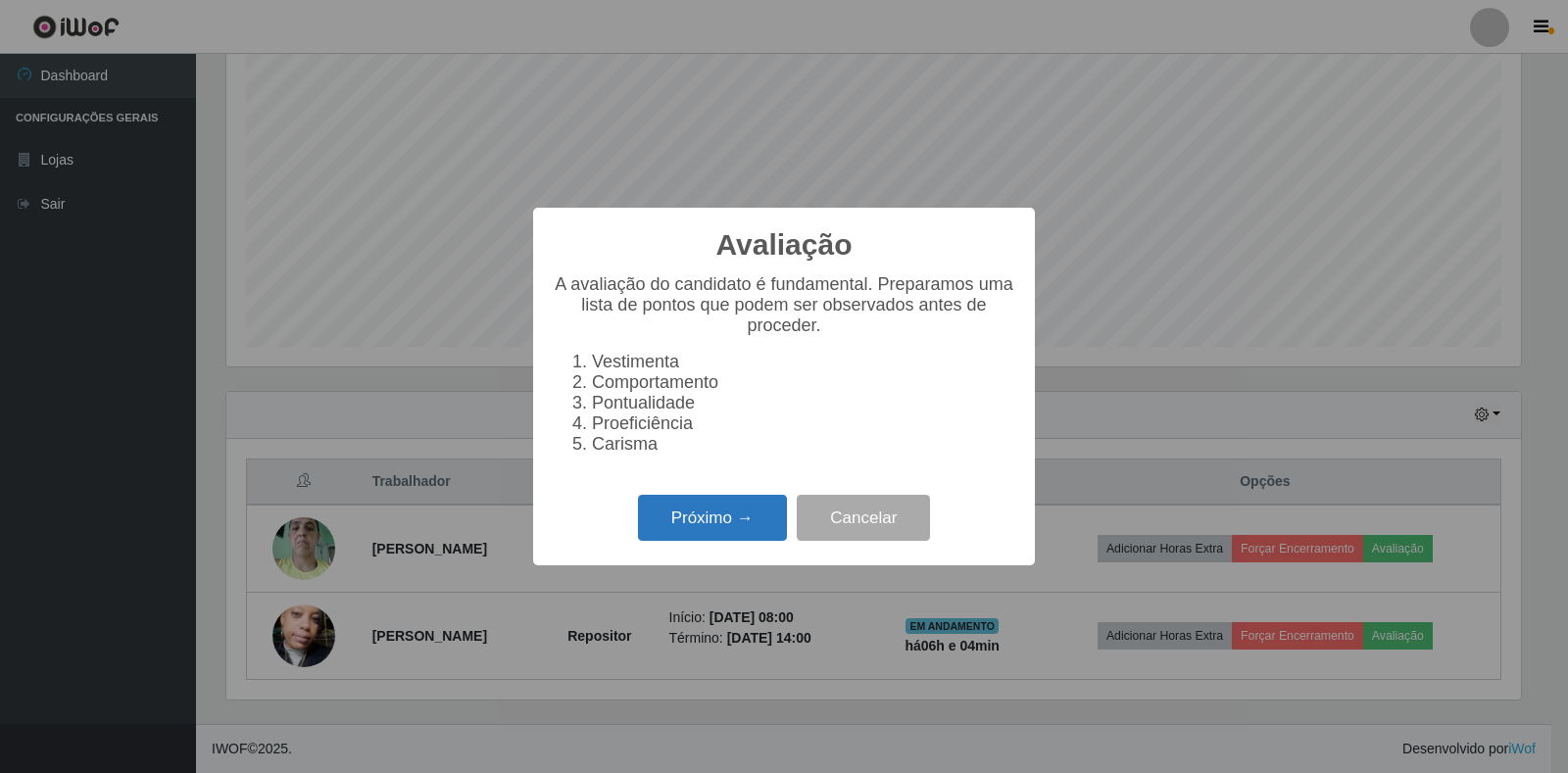
click at [760, 529] on button "Próximo →" at bounding box center [712, 517] width 149 height 46
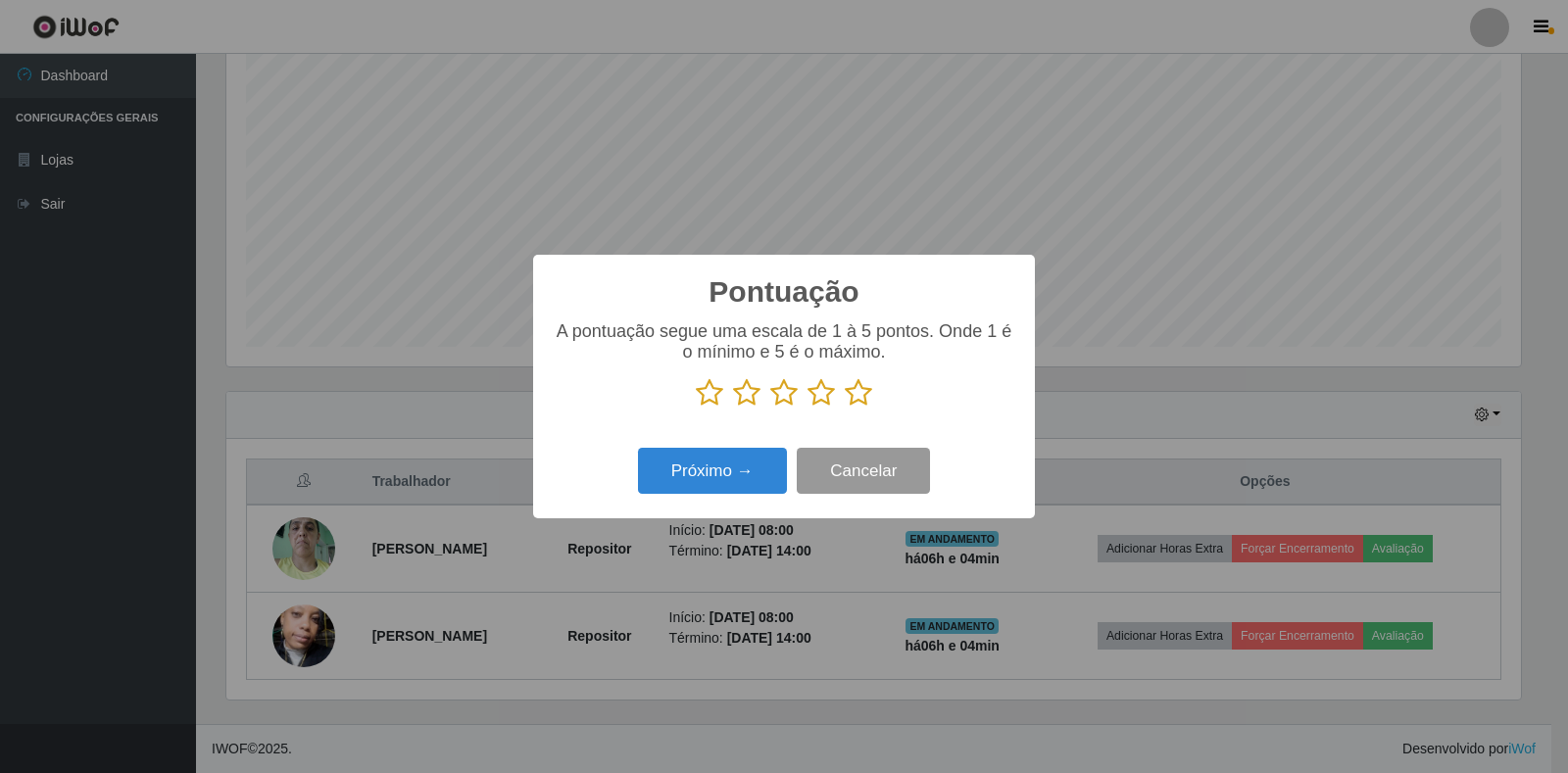
scroll to position [979204, 978527]
click at [865, 394] on icon at bounding box center [859, 393] width 28 height 30
click at [845, 408] on input "radio" at bounding box center [845, 408] width 0 height 0
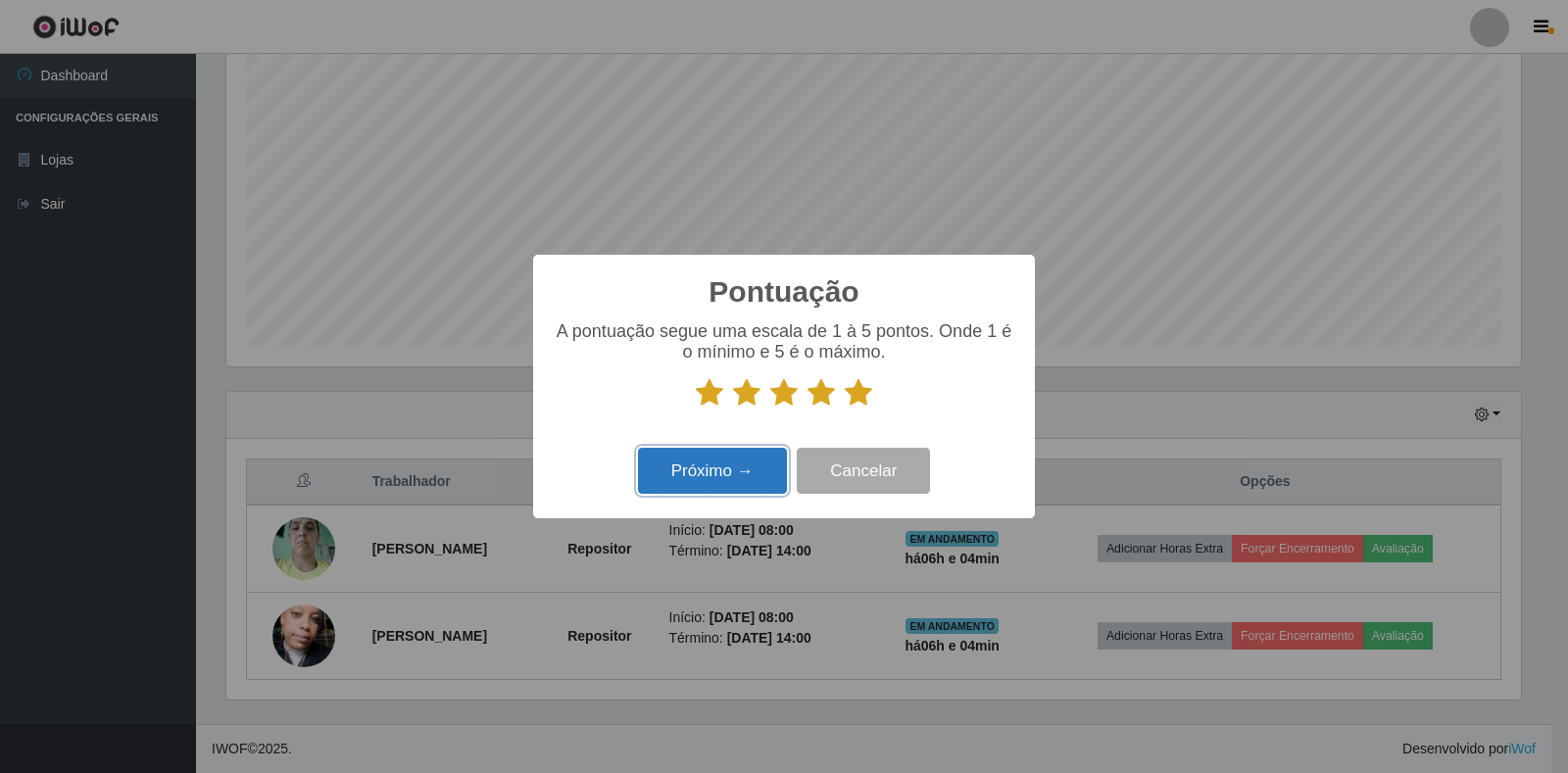
click at [730, 487] on button "Próximo →" at bounding box center [712, 471] width 149 height 46
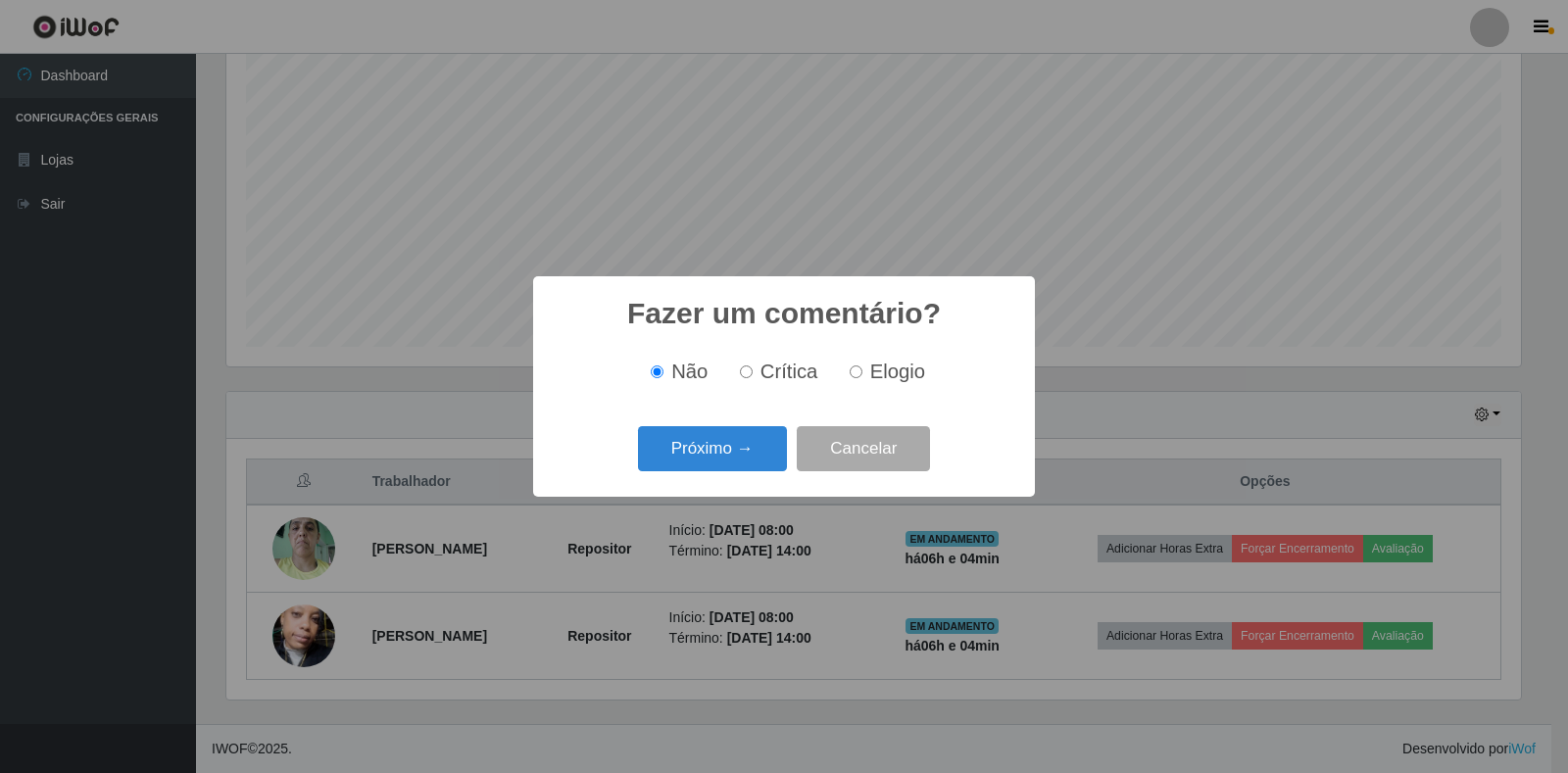
click at [730, 487] on div "Fazer um comentário? × Não Crítica Elogio Próximo → Cancelar" at bounding box center [783, 386] width 501 height 220
click at [735, 461] on button "Próximo →" at bounding box center [712, 449] width 149 height 46
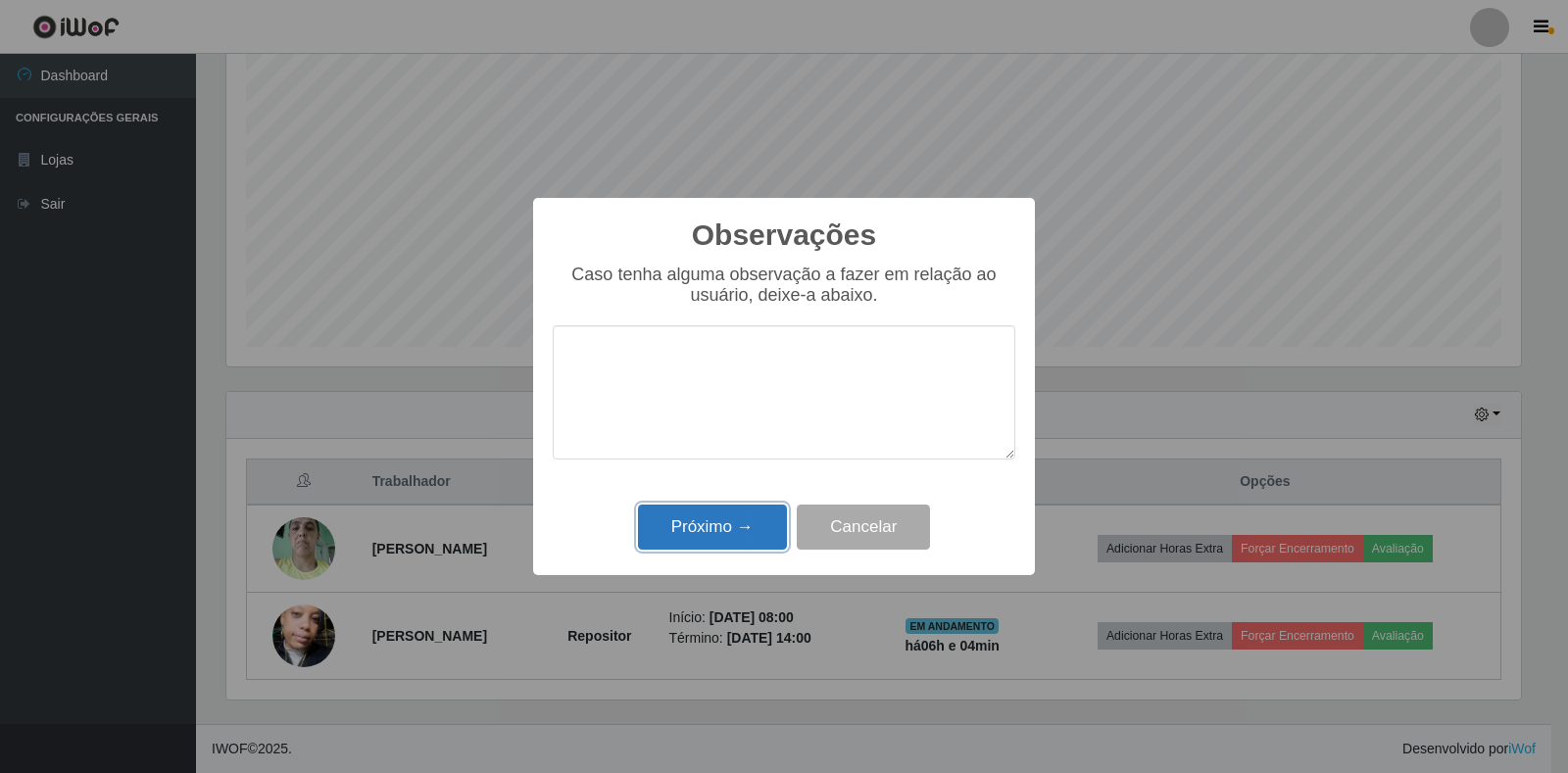
click at [741, 528] on button "Próximo →" at bounding box center [712, 527] width 149 height 46
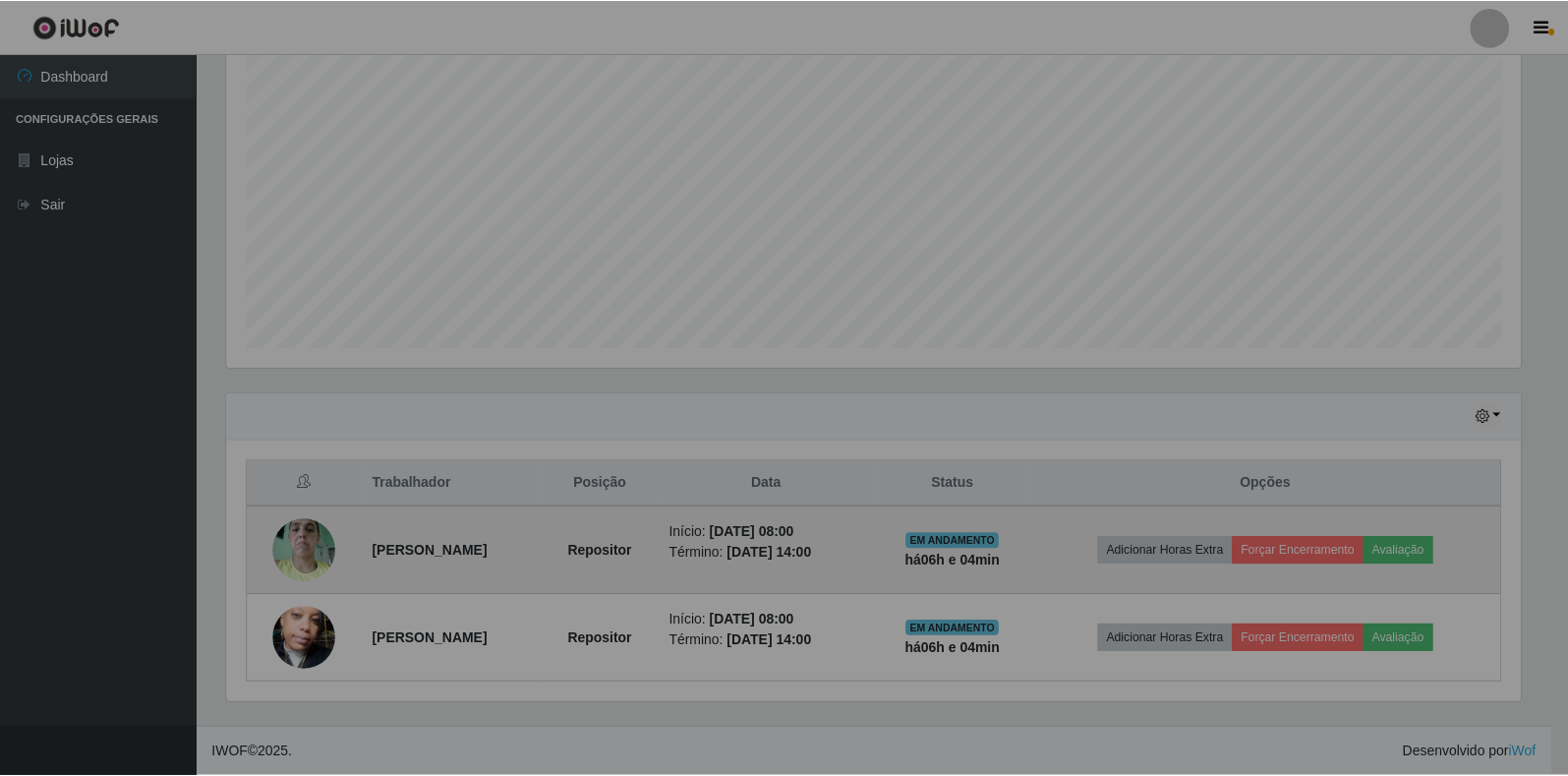
scroll to position [408, 1310]
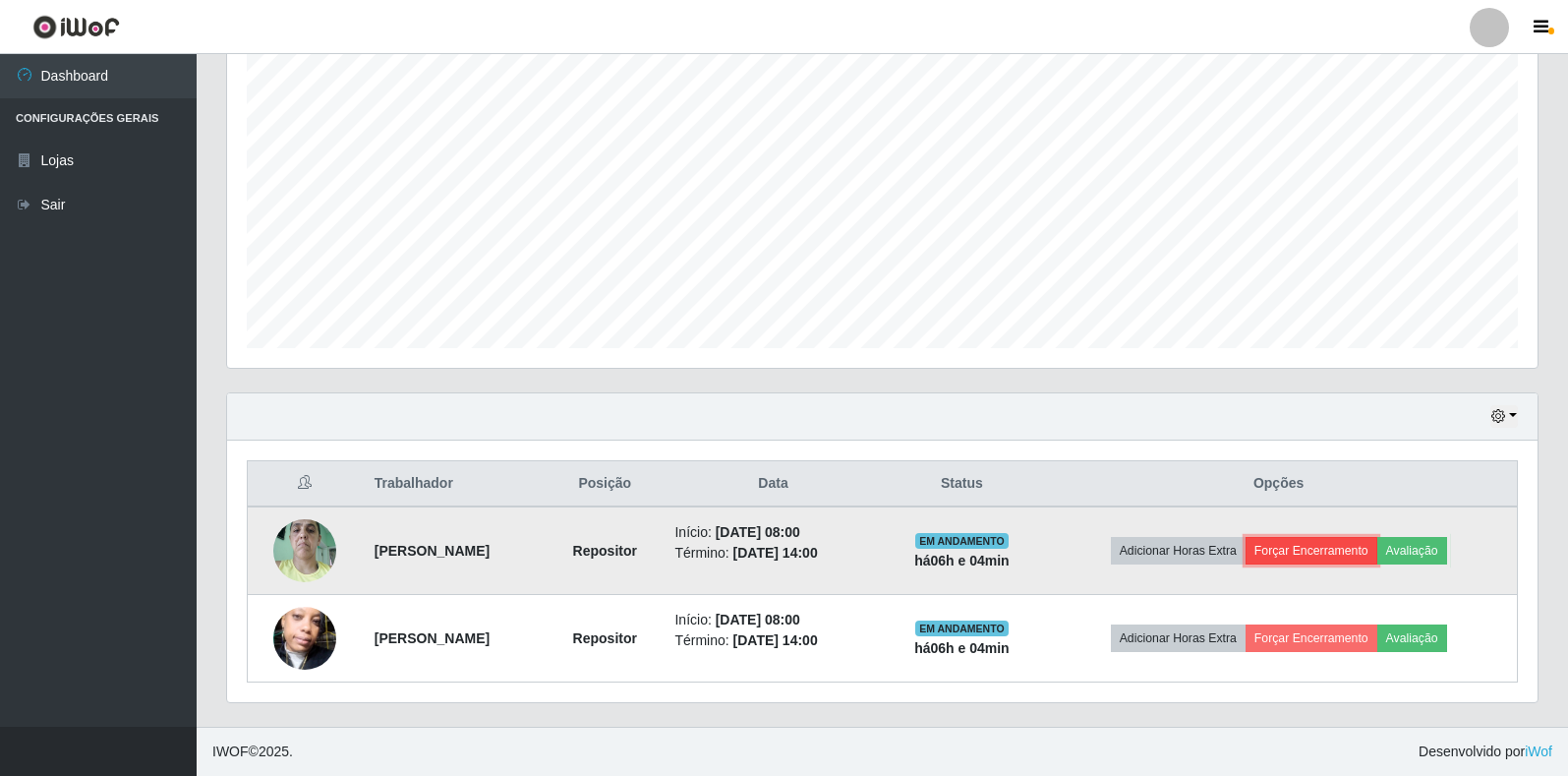
click at [1364, 556] on button "Forçar Encerramento" at bounding box center [1310, 551] width 131 height 28
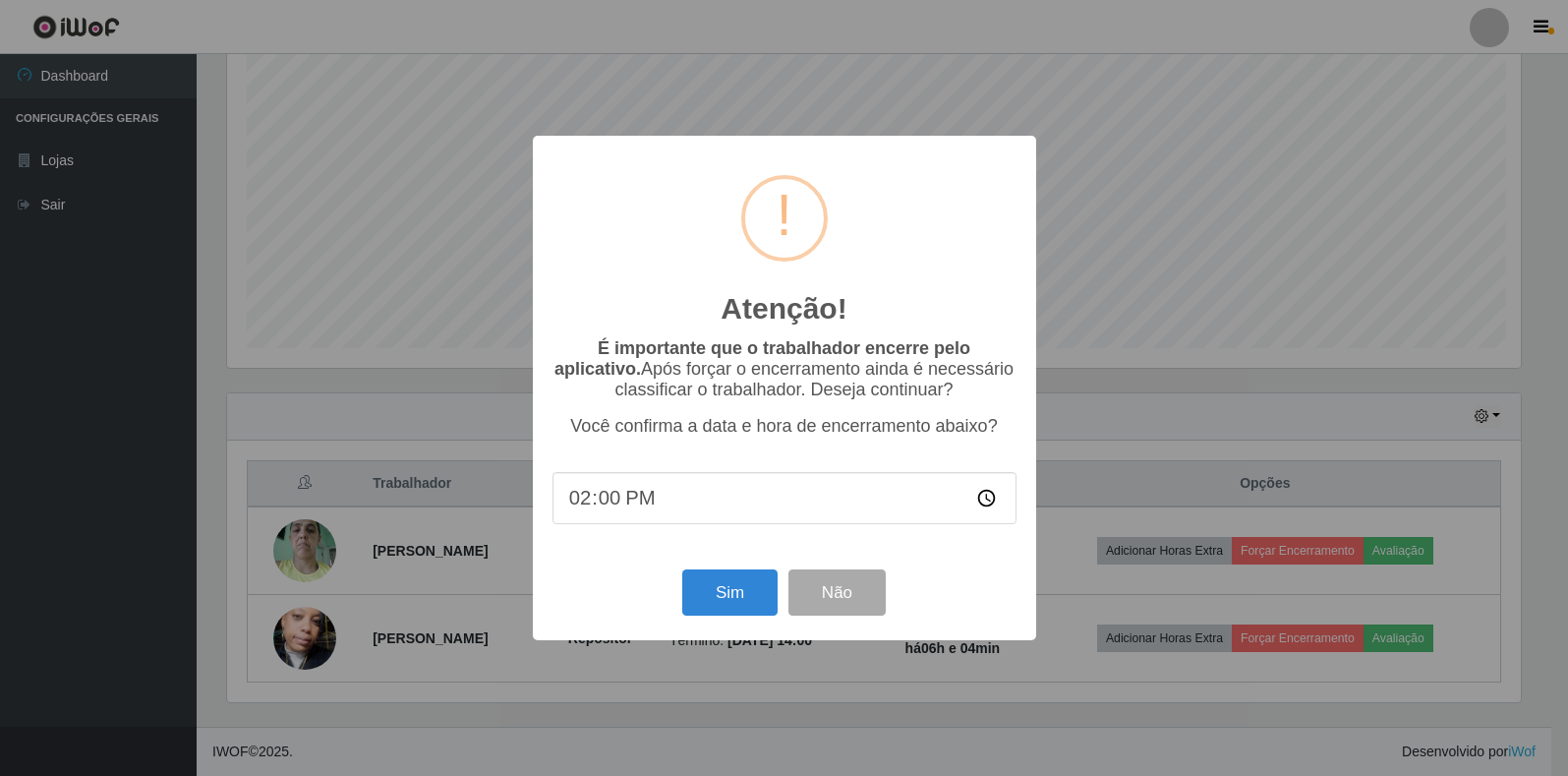
scroll to position [408, 1298]
click at [719, 606] on button "Sim" at bounding box center [731, 592] width 95 height 46
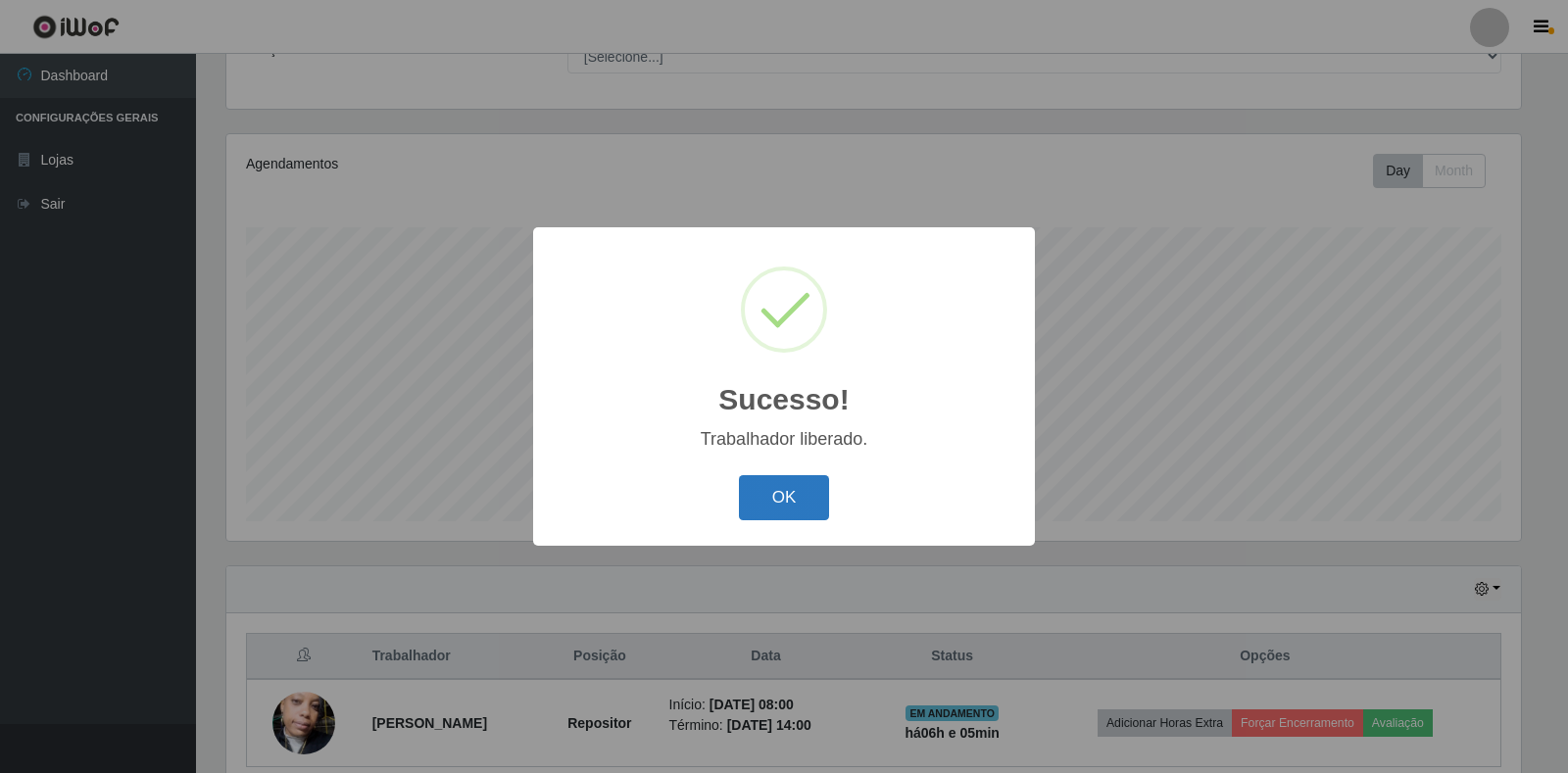
click at [798, 488] on button "OK" at bounding box center [784, 497] width 92 height 46
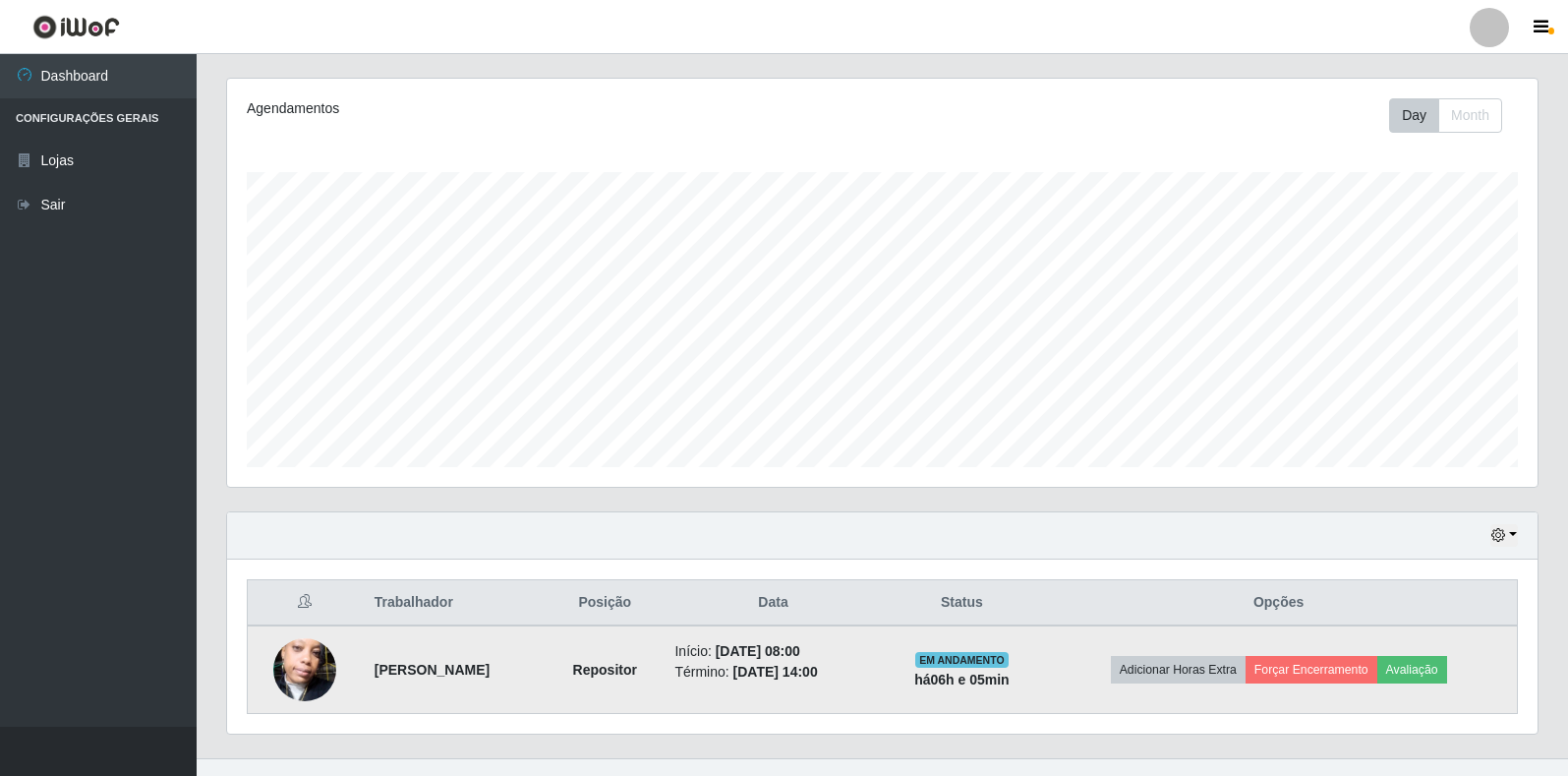
scroll to position [268, 0]
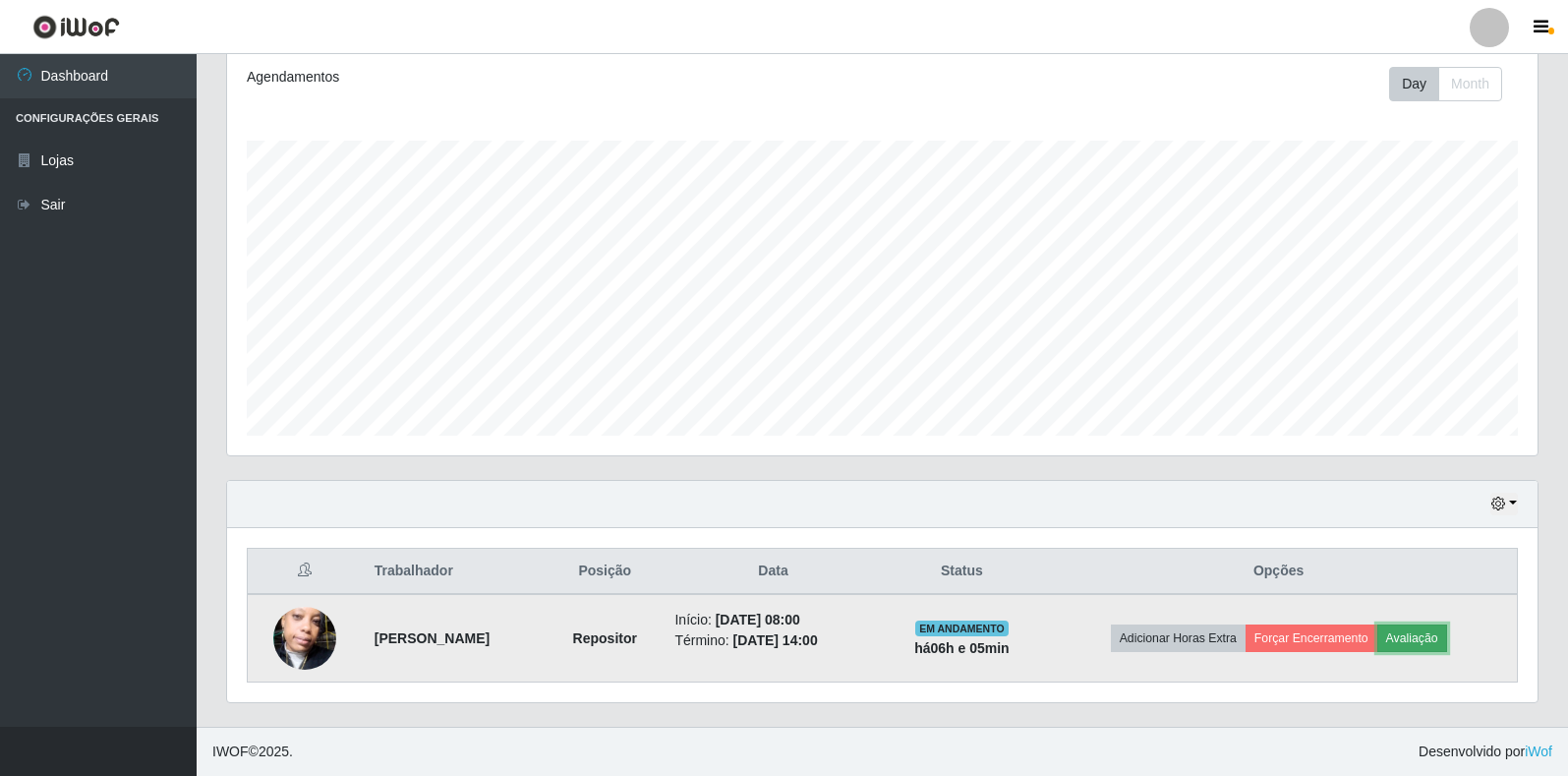
click at [1446, 636] on button "Avaliação" at bounding box center [1412, 639] width 70 height 28
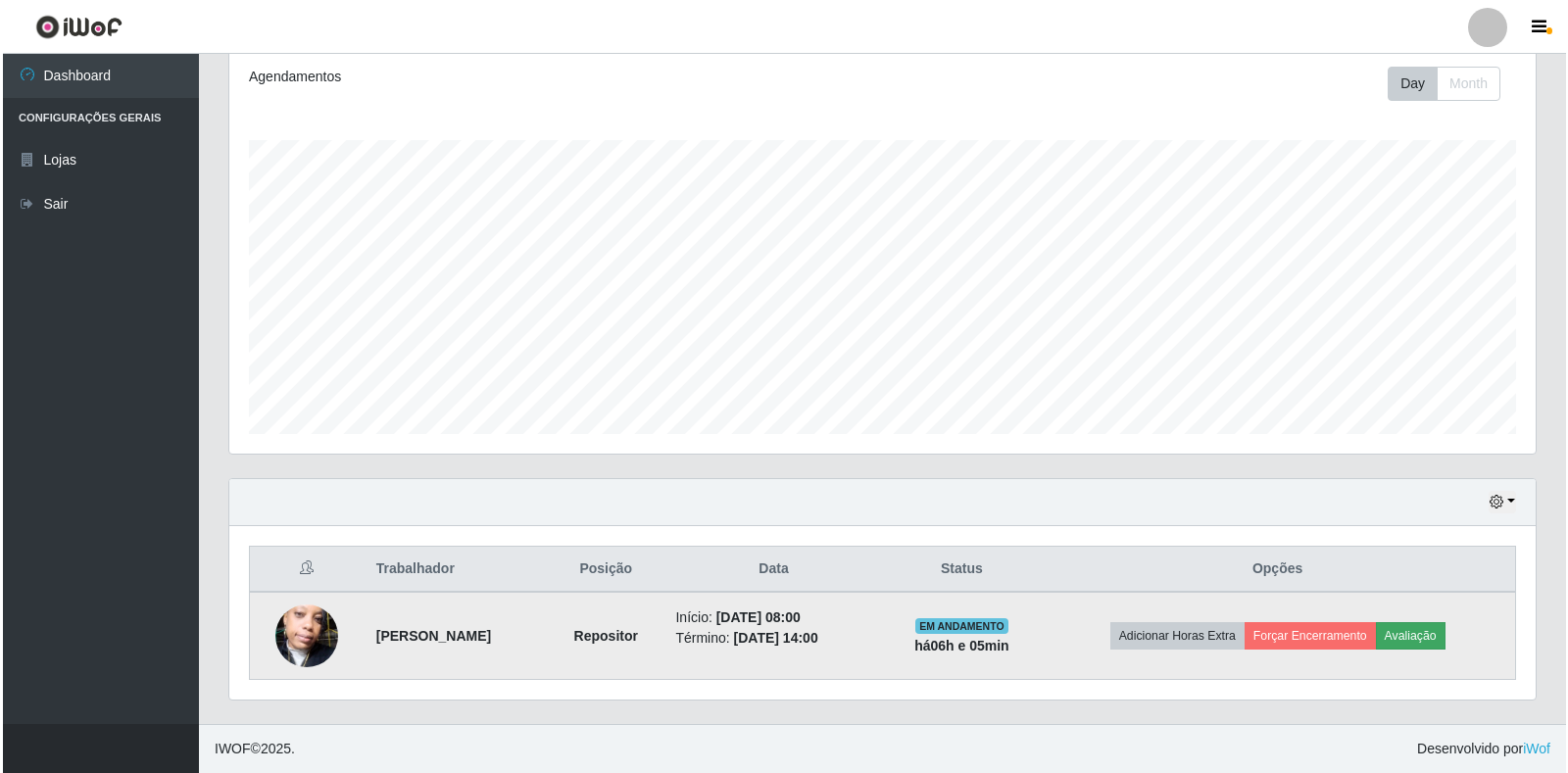
scroll to position [407, 1294]
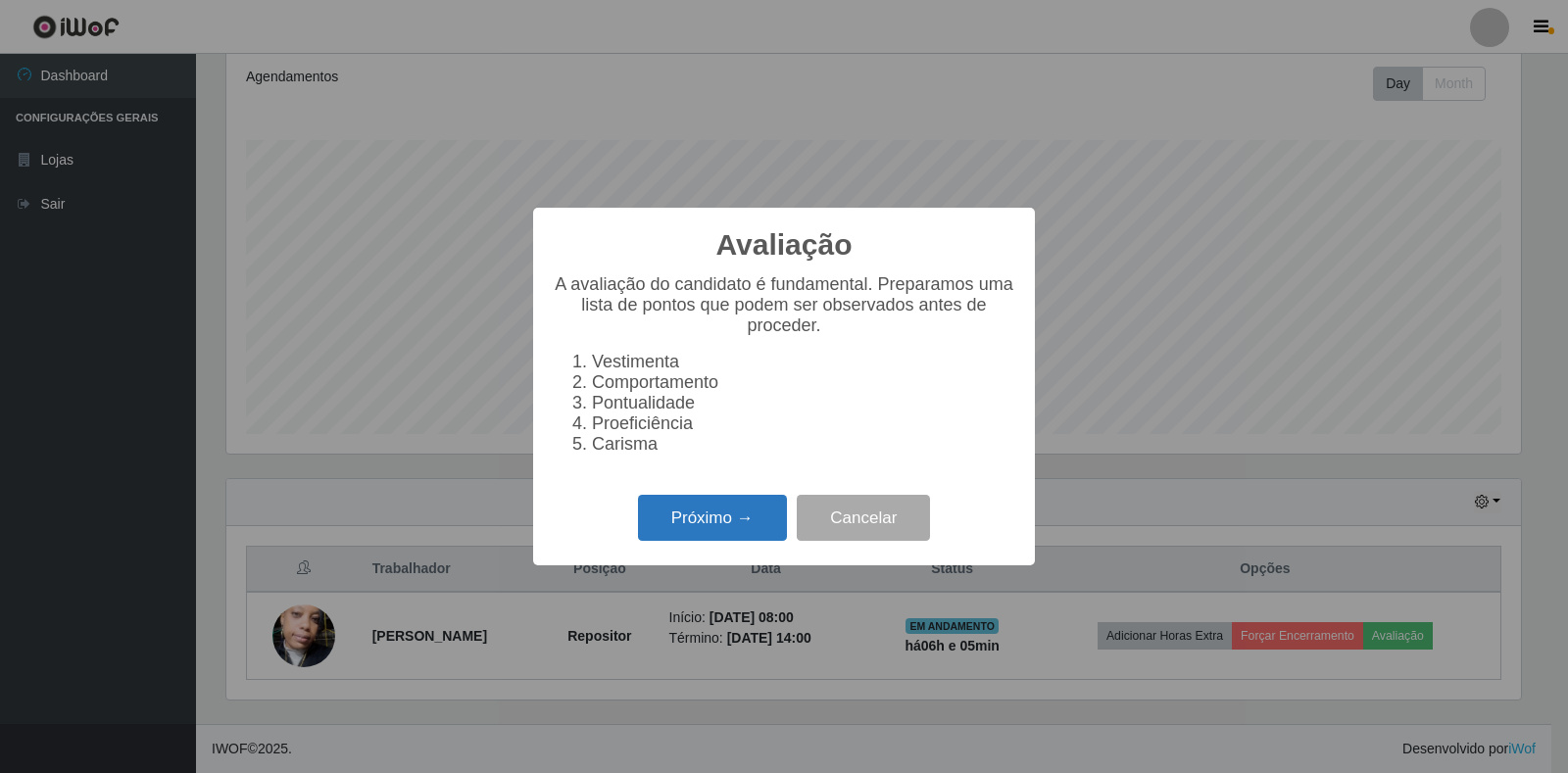
click at [683, 519] on button "Próximo →" at bounding box center [712, 517] width 149 height 46
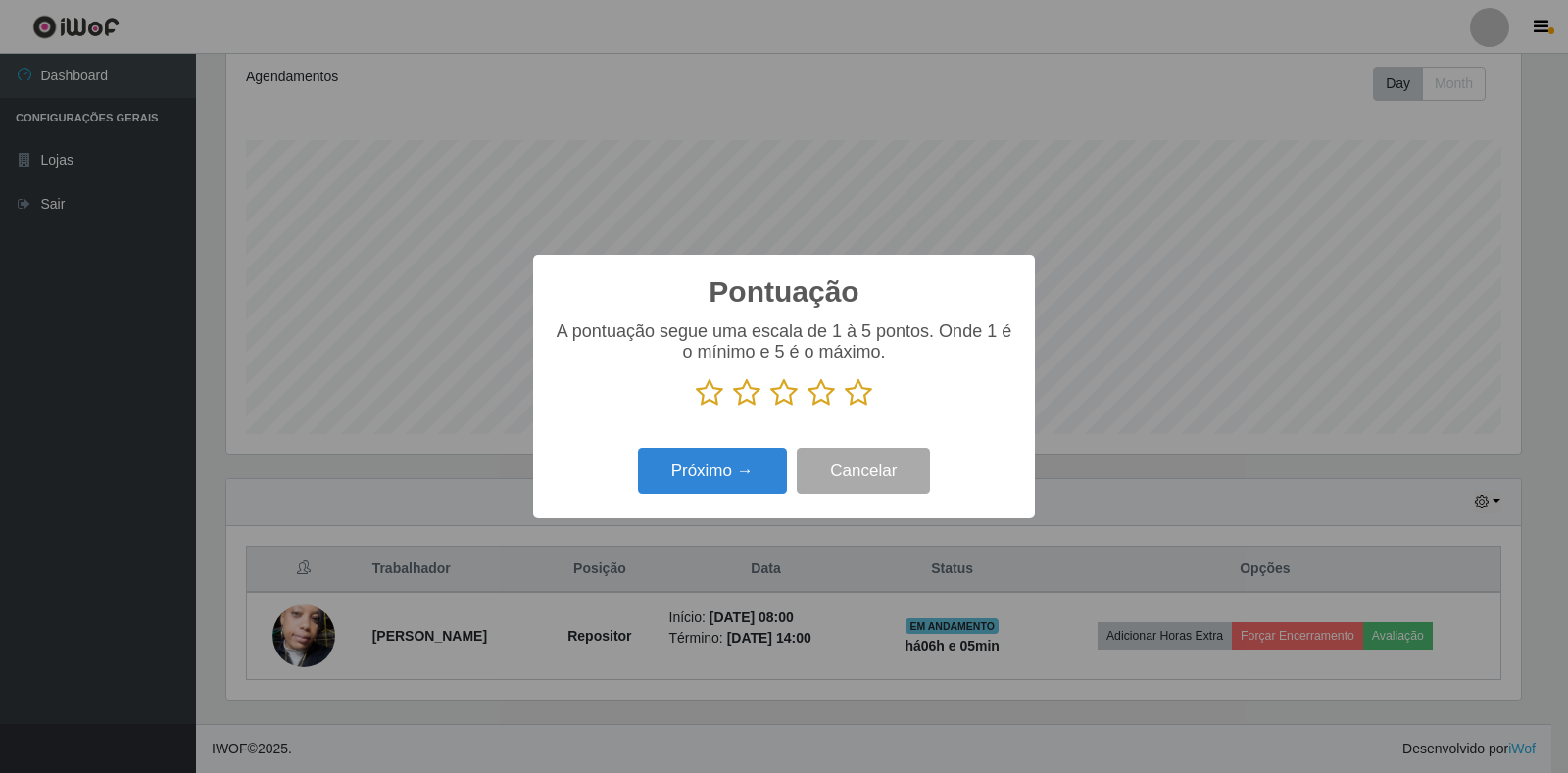
drag, startPoint x: 852, startPoint y: 386, endPoint x: 841, endPoint y: 413, distance: 29.2
click at [852, 387] on icon at bounding box center [859, 393] width 28 height 30
click at [845, 408] on input "radio" at bounding box center [845, 408] width 0 height 0
click at [771, 472] on button "Próximo →" at bounding box center [712, 471] width 149 height 46
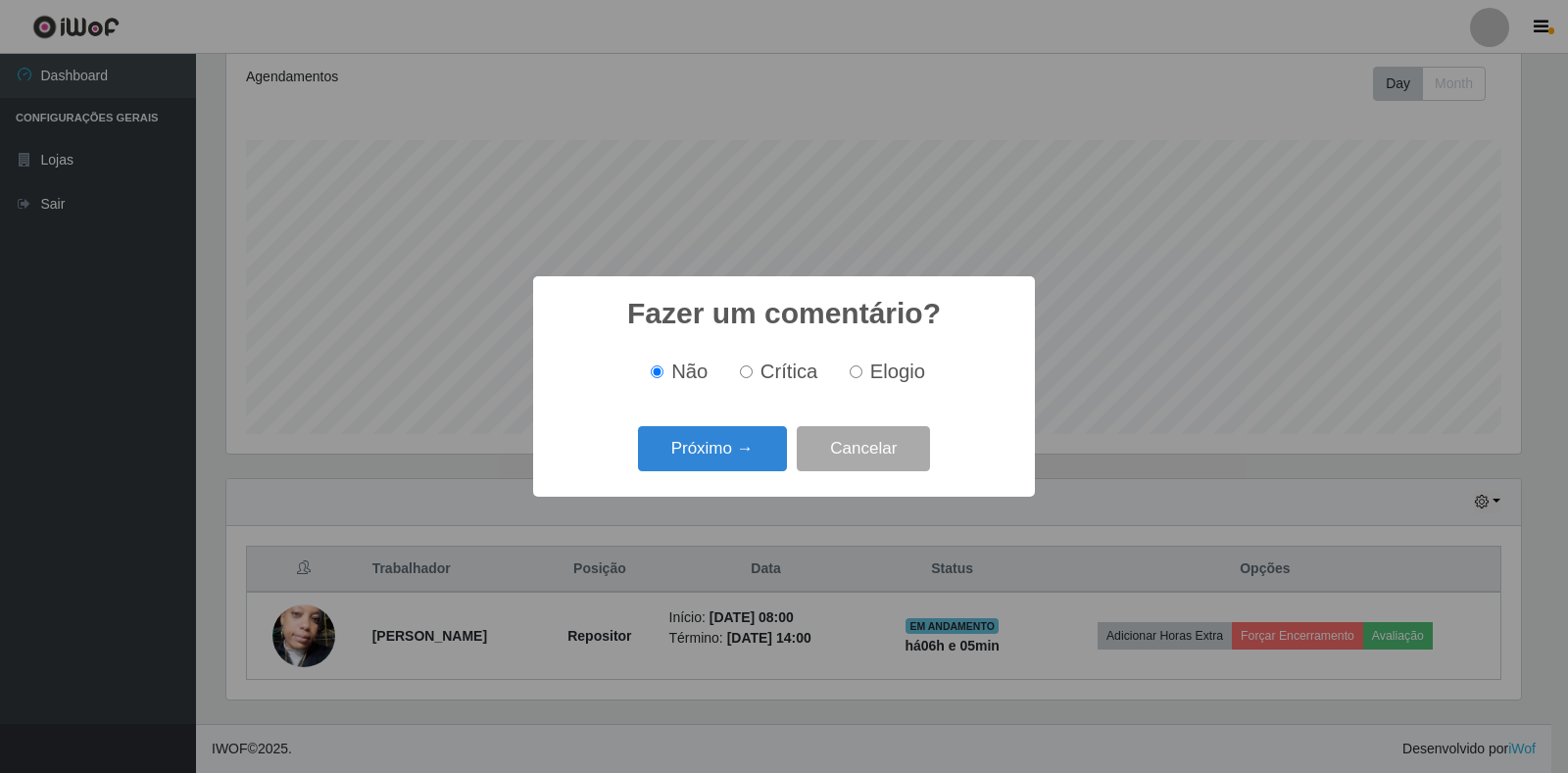
click at [771, 472] on button "Próximo →" at bounding box center [712, 449] width 149 height 46
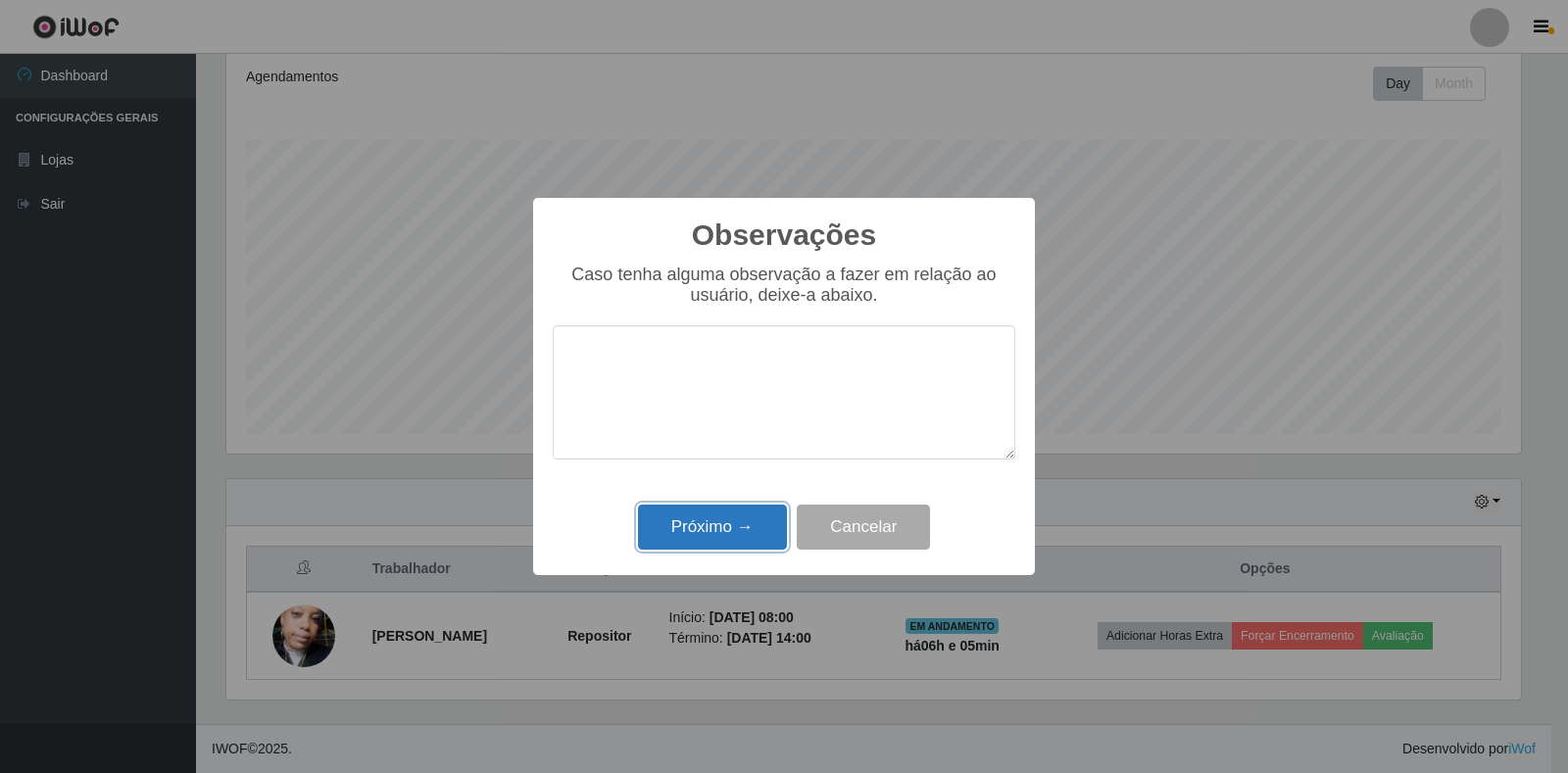
click at [722, 522] on button "Próximo →" at bounding box center [712, 527] width 149 height 46
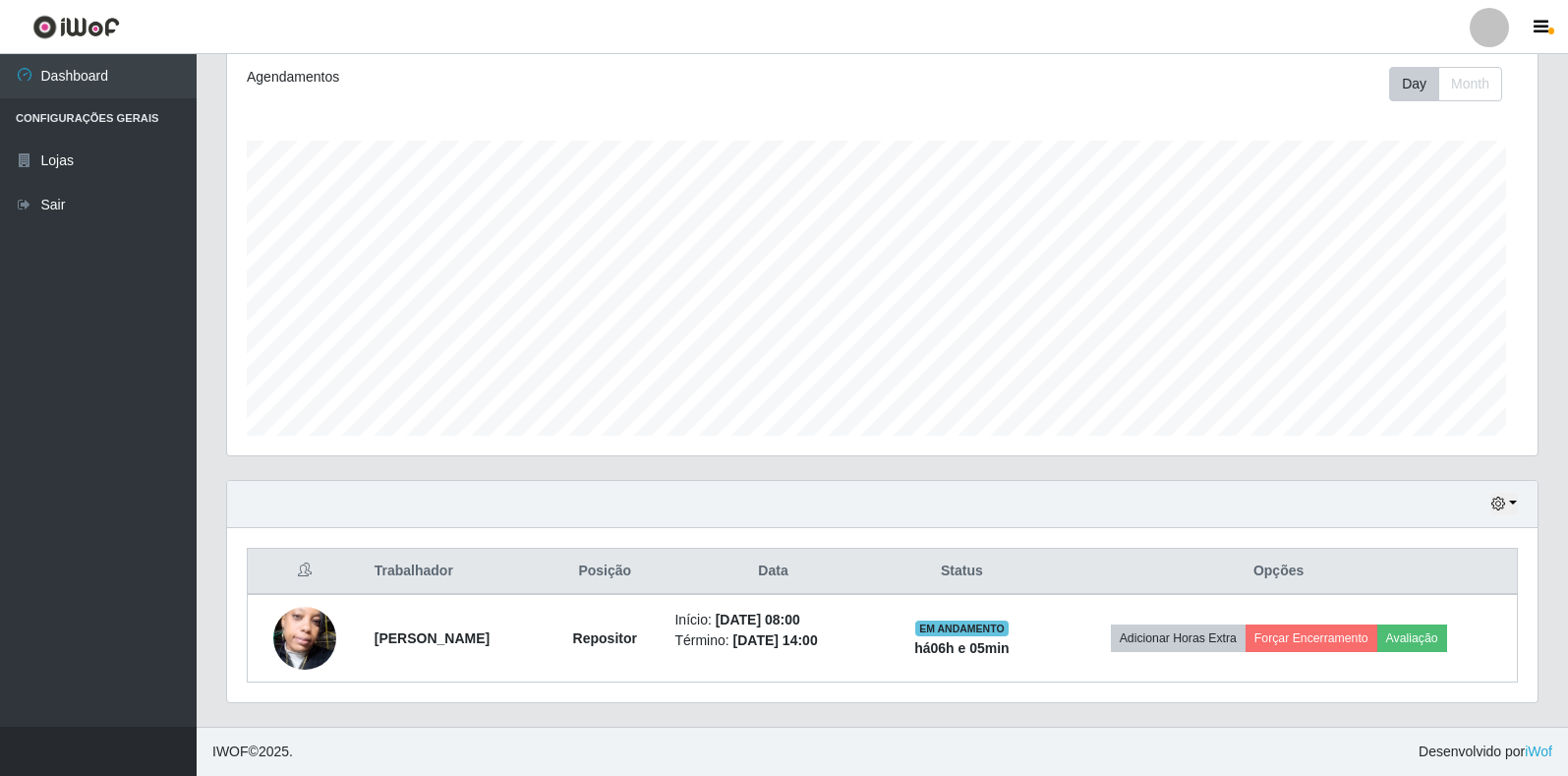
scroll to position [408, 1310]
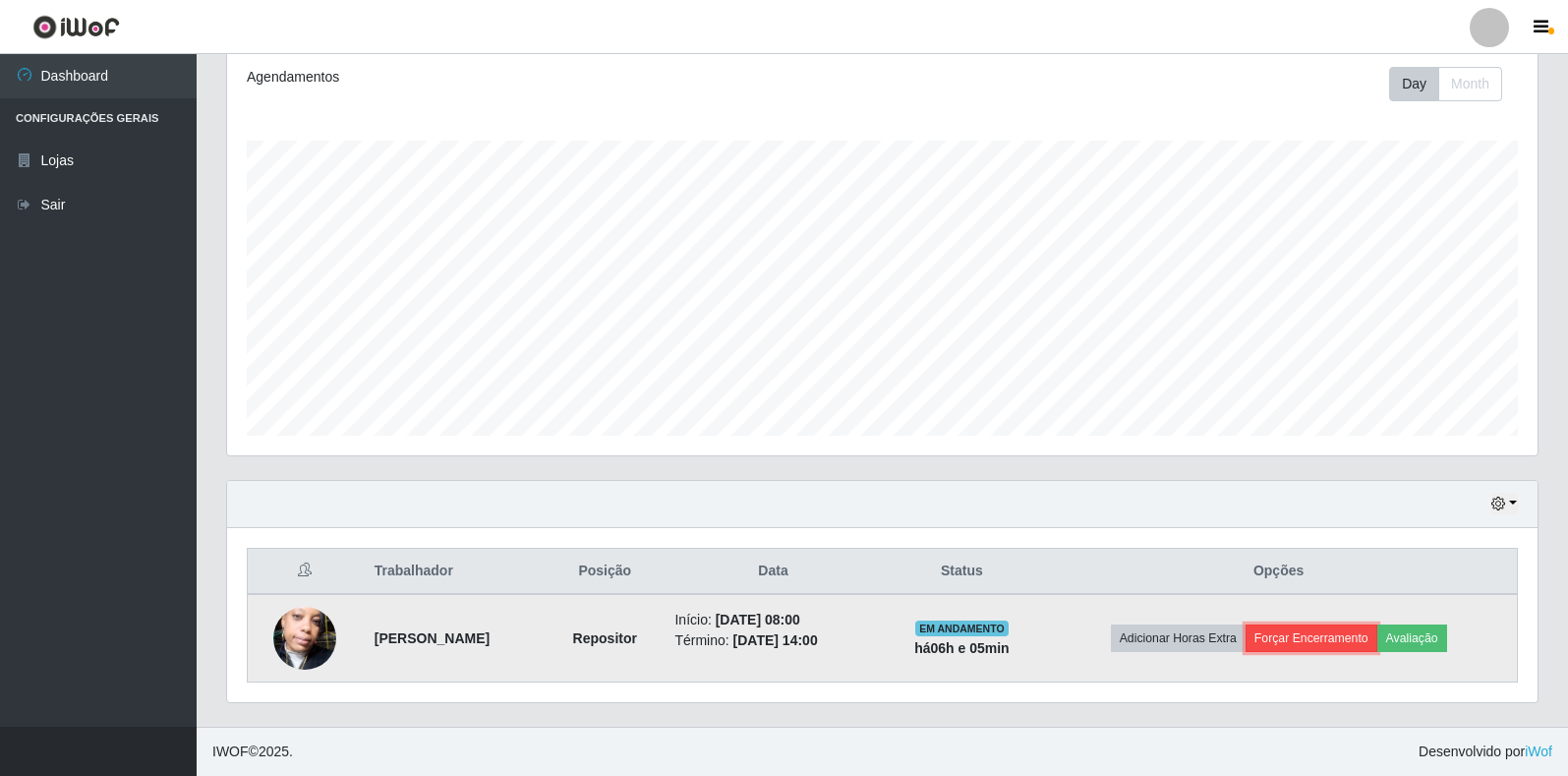
click at [1297, 640] on button "Forçar Encerramento" at bounding box center [1310, 639] width 131 height 28
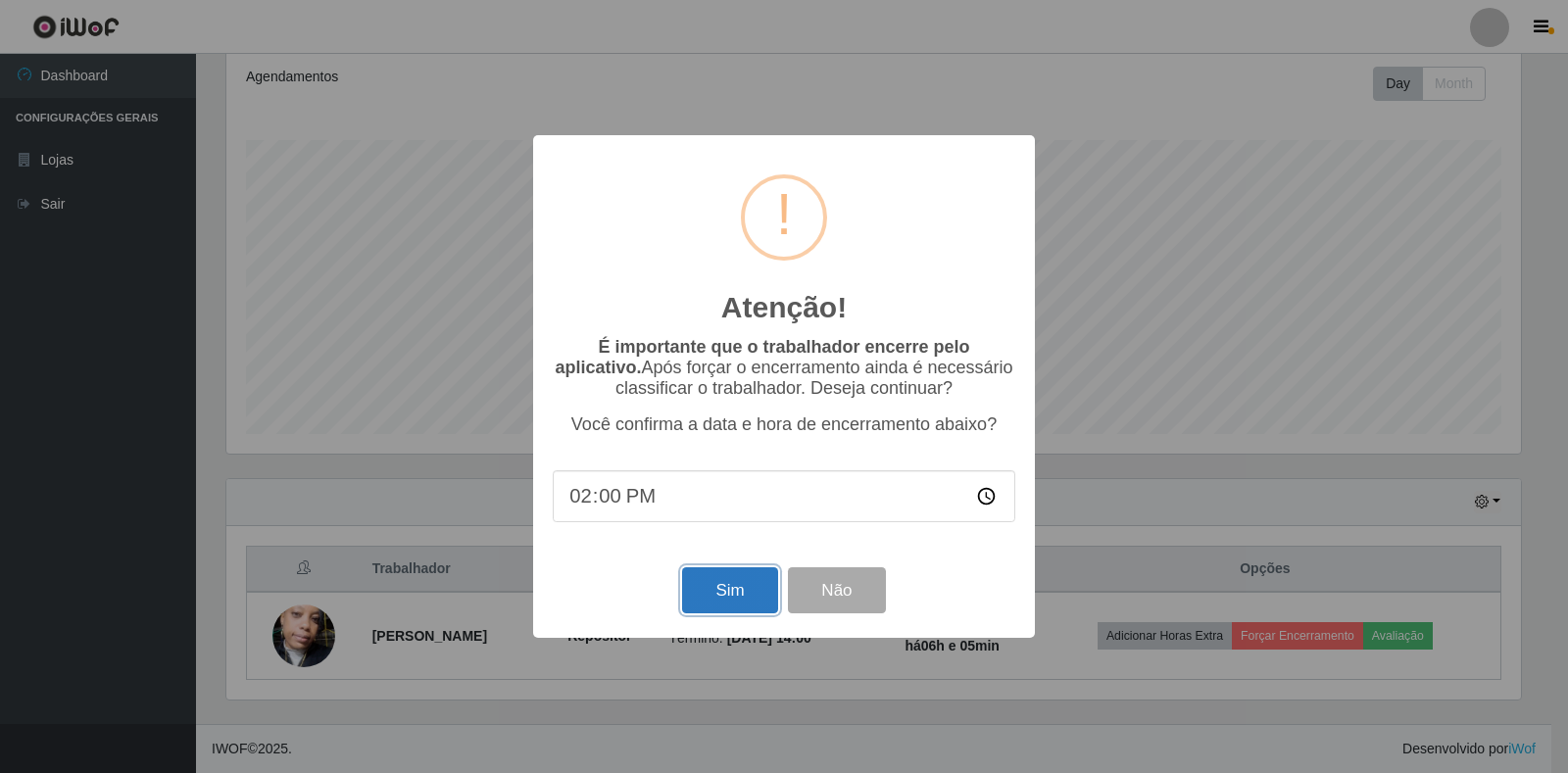
click at [757, 595] on button "Sim" at bounding box center [729, 590] width 95 height 46
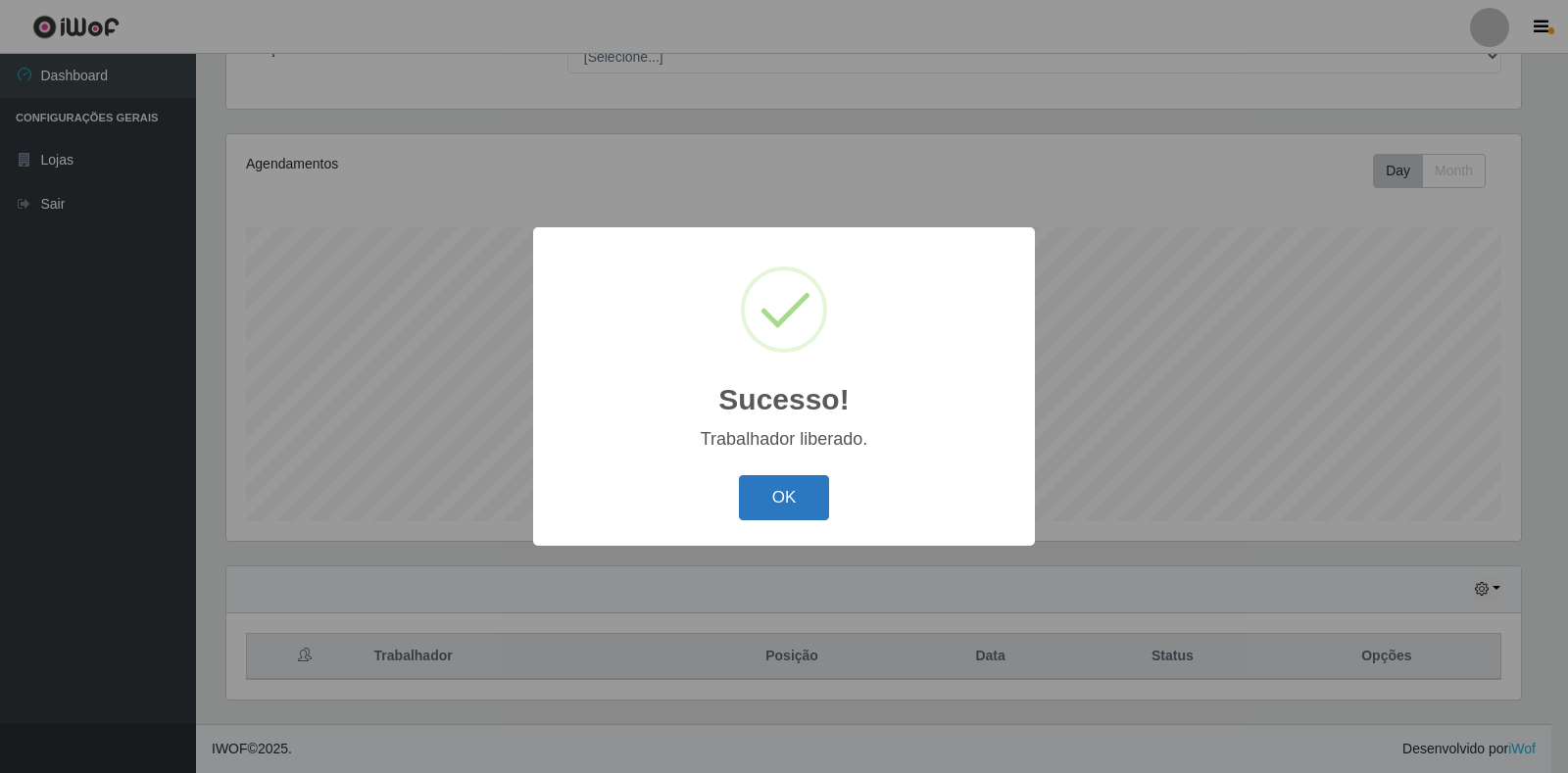
click at [783, 497] on button "OK" at bounding box center [784, 497] width 92 height 46
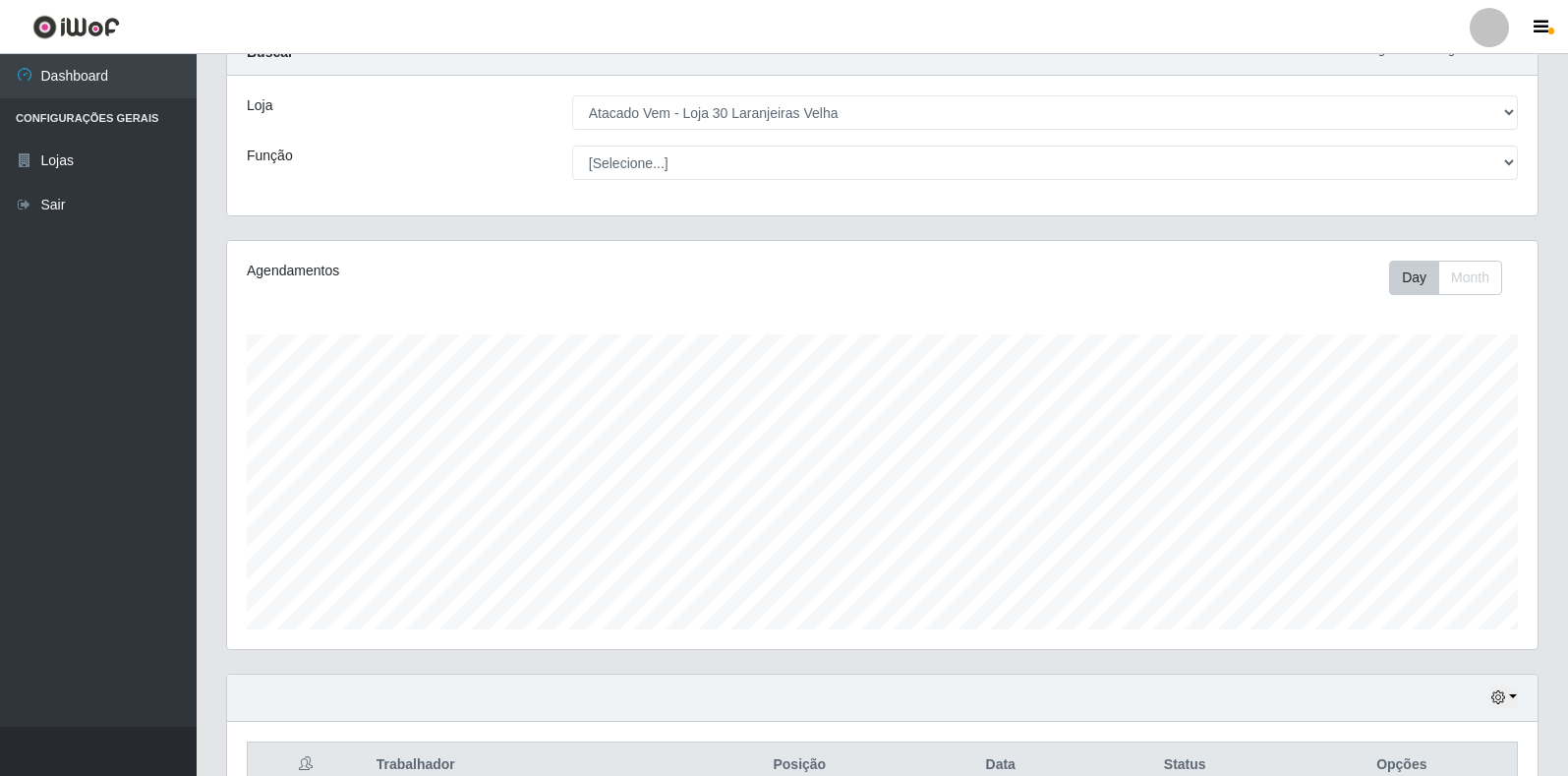
scroll to position [0, 0]
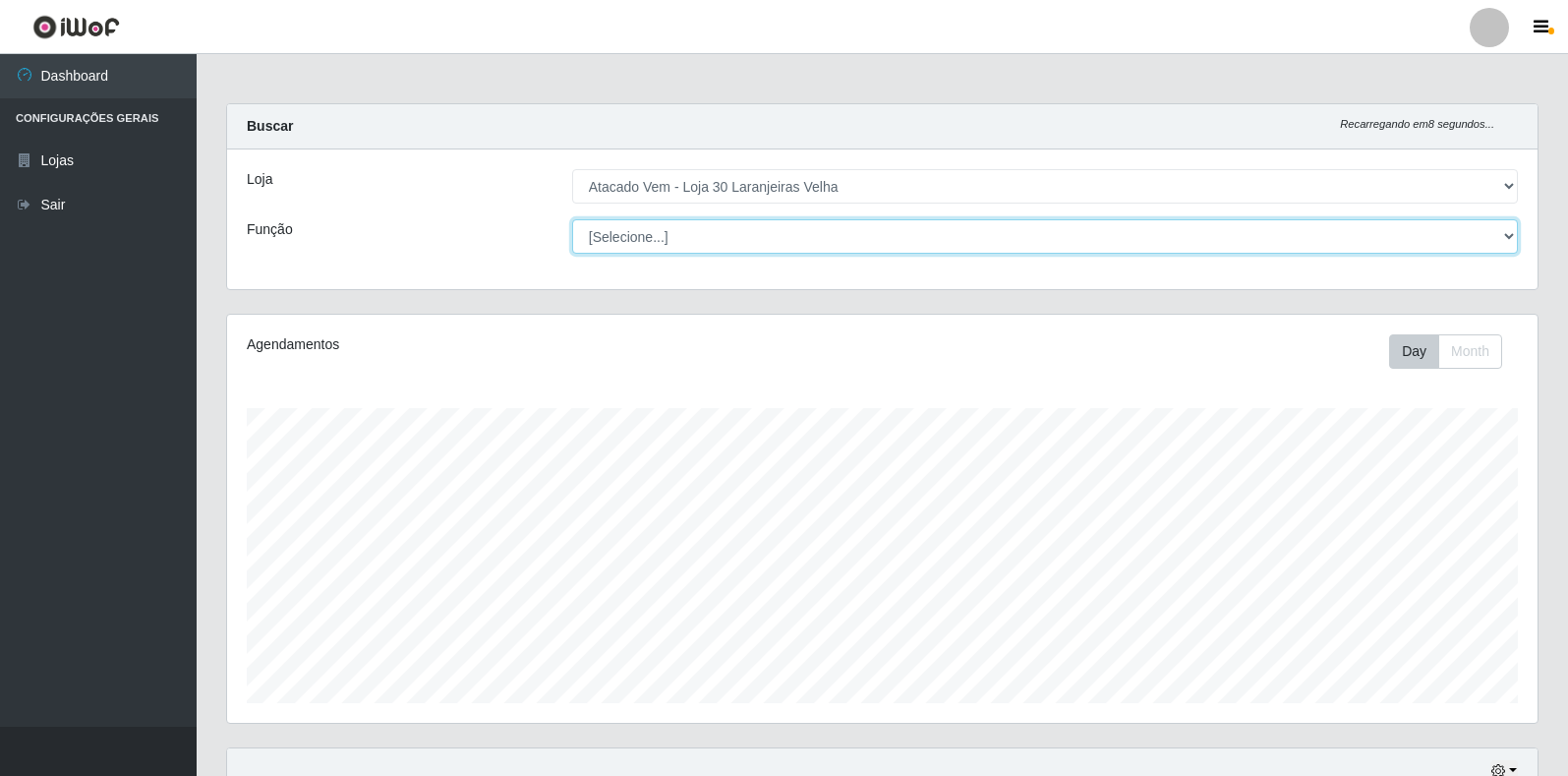
drag, startPoint x: 670, startPoint y: 228, endPoint x: 661, endPoint y: 259, distance: 32.3
click at [670, 228] on select "[Selecione...] Repositor Repositor + Repositor ++" at bounding box center [1044, 236] width 946 height 35
click at [691, 225] on select "[Selecione...] Repositor Repositor + Repositor ++" at bounding box center [1044, 236] width 946 height 35
click at [572, 219] on select "[Selecione...] Repositor Repositor + Repositor ++" at bounding box center [1044, 236] width 946 height 35
click at [686, 241] on select "[Selecione...] Repositor Repositor + Repositor ++" at bounding box center [1044, 236] width 946 height 35
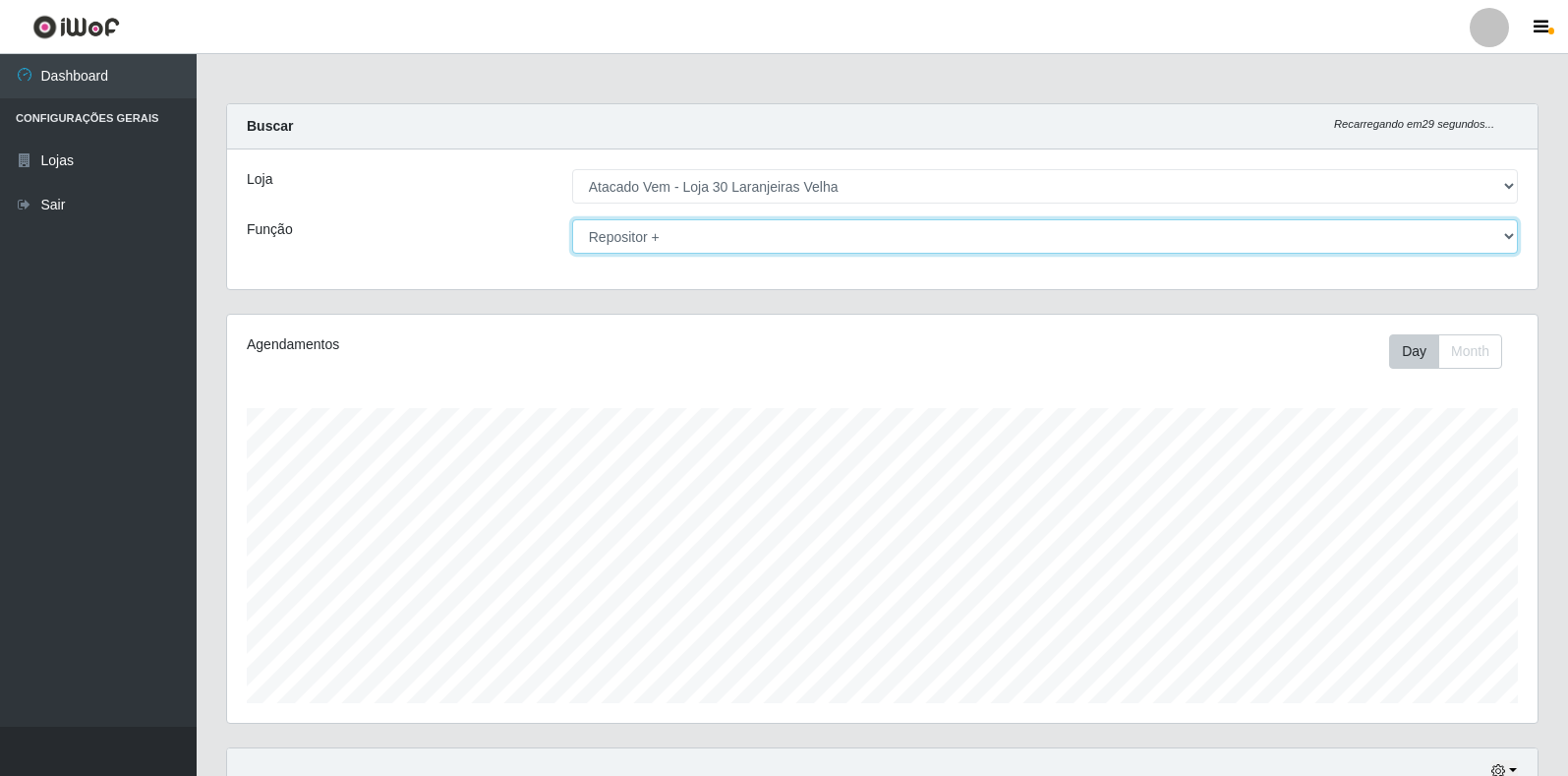
click at [572, 219] on select "[Selecione...] Repositor Repositor + Repositor ++" at bounding box center [1044, 236] width 946 height 35
click at [690, 231] on select "[Selecione...] Repositor Repositor + Repositor ++" at bounding box center [1044, 236] width 946 height 35
select select "86"
click at [572, 219] on select "[Selecione...] Repositor Repositor + Repositor ++" at bounding box center [1044, 236] width 946 height 35
